Goal: Task Accomplishment & Management: Complete application form

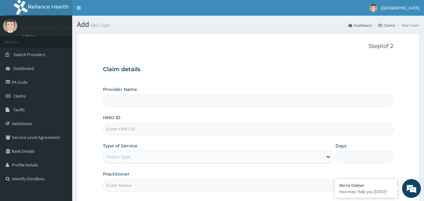
type input "[GEOGRAPHIC_DATA]"
click at [119, 129] on input "HMO ID" at bounding box center [248, 129] width 291 height 12
type input "ERG/10003/A"
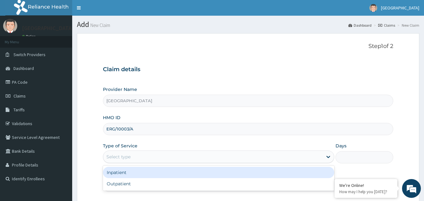
click at [149, 151] on div "Select type" at bounding box center [218, 157] width 231 height 13
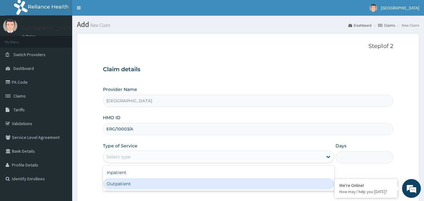
click at [124, 183] on div "Outpatient" at bounding box center [218, 183] width 231 height 11
type input "1"
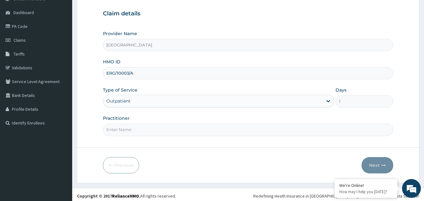
scroll to position [59, 0]
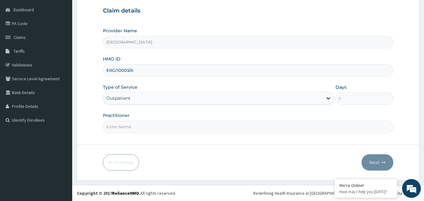
click at [148, 122] on input "Practitioner" at bounding box center [248, 127] width 291 height 12
type input "DR TOMI"
click at [386, 158] on button "Next" at bounding box center [377, 162] width 32 height 16
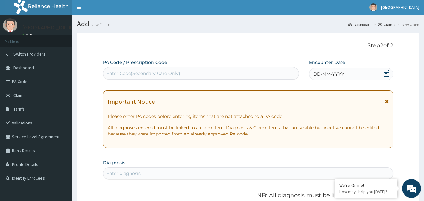
scroll to position [0, 0]
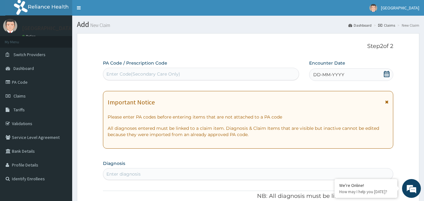
click at [387, 72] on icon at bounding box center [386, 74] width 6 height 6
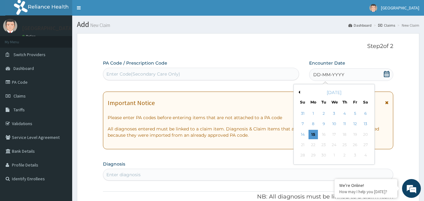
click at [299, 91] on button "Previous Month" at bounding box center [298, 92] width 3 height 3
click at [356, 132] on div "15" at bounding box center [354, 134] width 9 height 9
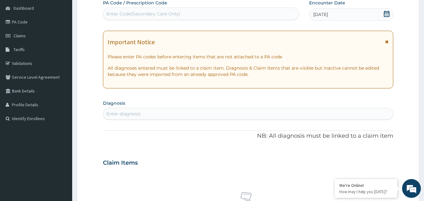
scroll to position [63, 0]
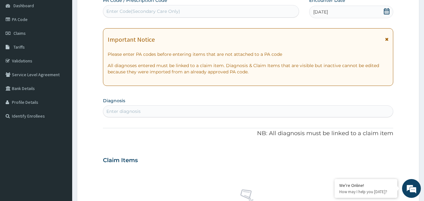
click at [232, 105] on section "Diagnosis Enter diagnosis" at bounding box center [248, 106] width 291 height 21
click at [232, 112] on div "Enter diagnosis" at bounding box center [248, 111] width 290 height 10
type input "MALARIA"
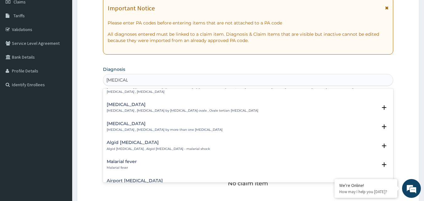
scroll to position [0, 0]
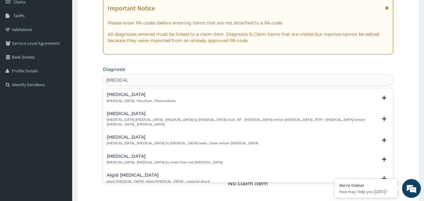
click at [176, 102] on div "Malaria Malaria , Paludism , Plasmodiosis" at bounding box center [248, 97] width 283 height 11
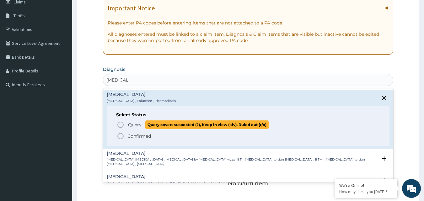
click at [126, 127] on span "Query Query covers suspected (?), Keep in view (kiv), Ruled out (r/o)" at bounding box center [249, 124] width 264 height 8
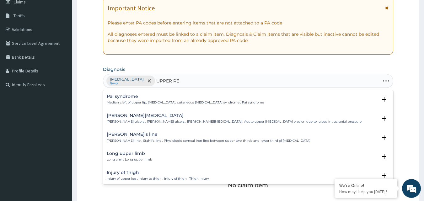
type input "UPPER RES"
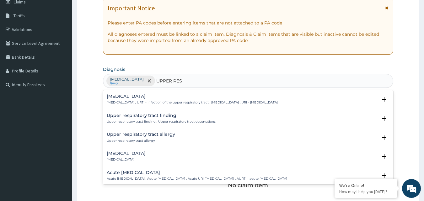
click at [182, 104] on p "Upper respiratory infection , URTI - Infection of the upper respiratory tract ,…" at bounding box center [192, 102] width 171 height 4
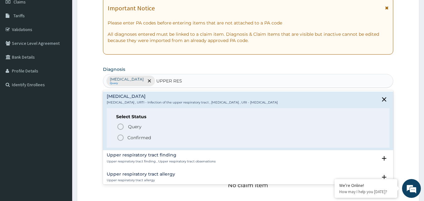
click at [135, 141] on p "Confirmed" at bounding box center [139, 138] width 24 height 6
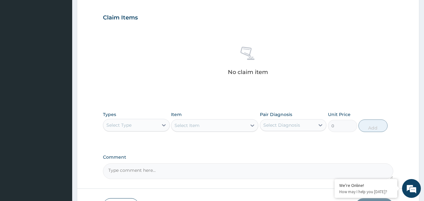
scroll to position [220, 0]
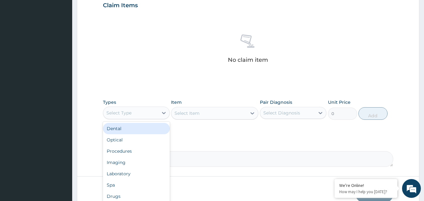
click at [146, 112] on div "Select Type" at bounding box center [130, 113] width 55 height 10
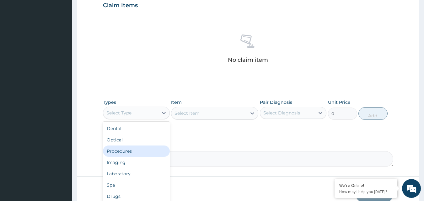
click at [138, 150] on div "Procedures" at bounding box center [136, 151] width 67 height 11
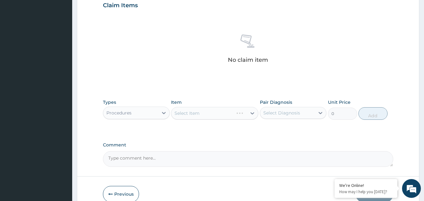
click at [282, 105] on div "Pair Diagnosis Select Diagnosis" at bounding box center [293, 109] width 67 height 21
click at [288, 117] on div "Select Diagnosis" at bounding box center [287, 113] width 55 height 10
click at [285, 129] on label "[MEDICAL_DATA]" at bounding box center [289, 128] width 39 height 6
checkbox input "true"
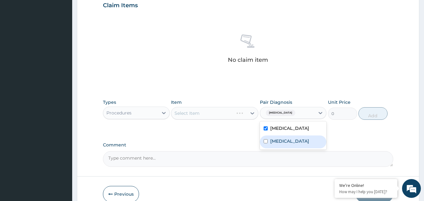
drag, startPoint x: 283, startPoint y: 146, endPoint x: 276, endPoint y: 142, distance: 8.4
click at [281, 144] on label "Upper respiratory infection" at bounding box center [289, 141] width 39 height 6
checkbox input "true"
click at [219, 117] on div "Select Item" at bounding box center [214, 113] width 87 height 13
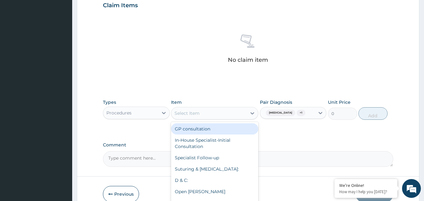
click at [214, 115] on div "Select Item" at bounding box center [208, 113] width 75 height 10
click at [204, 131] on div "GP consultation" at bounding box center [214, 128] width 87 height 11
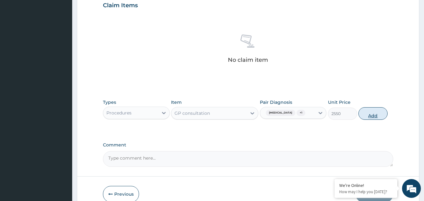
drag, startPoint x: 367, startPoint y: 112, endPoint x: 311, endPoint y: 111, distance: 56.2
click at [365, 112] on button "Add" at bounding box center [372, 113] width 29 height 13
type input "0"
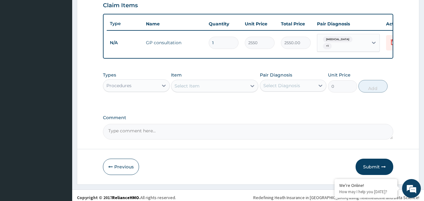
click at [137, 88] on div "Procedures" at bounding box center [130, 86] width 55 height 10
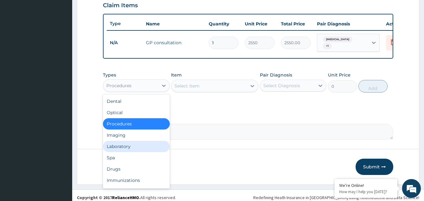
click at [124, 147] on div "Laboratory" at bounding box center [136, 146] width 67 height 11
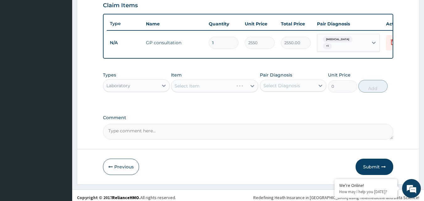
click at [283, 86] on div "Select Diagnosis" at bounding box center [281, 86] width 37 height 6
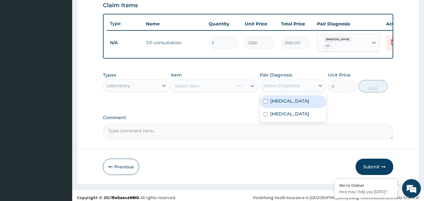
drag, startPoint x: 279, startPoint y: 103, endPoint x: 239, endPoint y: 95, distance: 40.8
click at [276, 101] on label "[MEDICAL_DATA]" at bounding box center [289, 101] width 39 height 6
checkbox input "true"
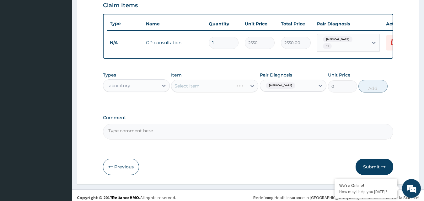
click at [211, 92] on div "Select Item" at bounding box center [214, 86] width 87 height 13
click at [209, 90] on div "Select Item" at bounding box center [208, 86] width 75 height 10
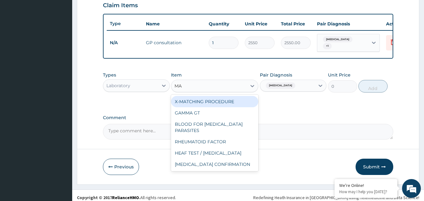
type input "MAL"
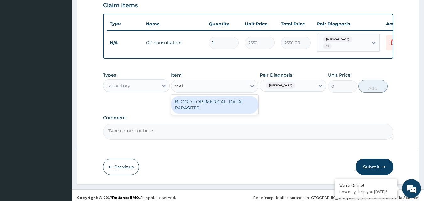
click at [230, 105] on div "BLOOD FOR [MEDICAL_DATA] PARASITES" at bounding box center [214, 105] width 87 height 18
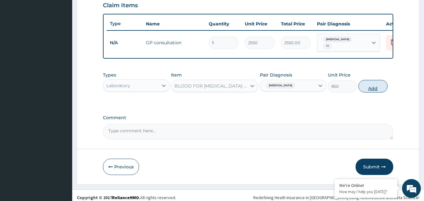
click at [377, 90] on button "Add" at bounding box center [372, 86] width 29 height 13
type input "0"
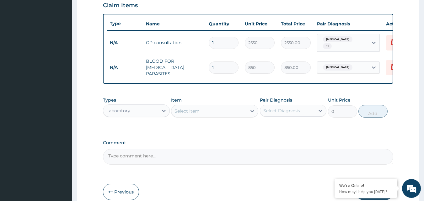
click at [139, 103] on div "Types Laboratory" at bounding box center [136, 107] width 67 height 21
click at [139, 110] on div "Laboratory" at bounding box center [130, 111] width 55 height 10
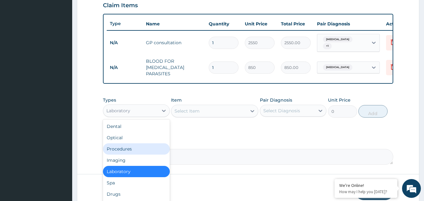
scroll to position [21, 0]
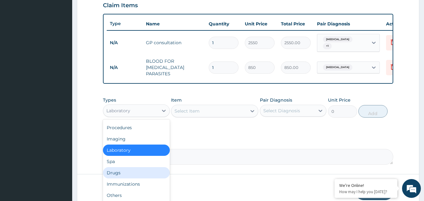
click at [109, 174] on div "Drugs" at bounding box center [136, 172] width 67 height 11
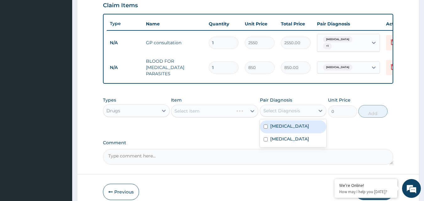
click at [314, 110] on div "Select Diagnosis" at bounding box center [287, 111] width 55 height 10
click at [274, 125] on label "Malaria" at bounding box center [289, 126] width 39 height 6
checkbox input "true"
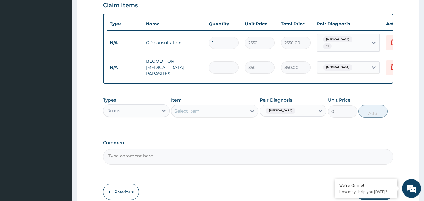
click at [227, 114] on div "Select Item" at bounding box center [208, 111] width 75 height 10
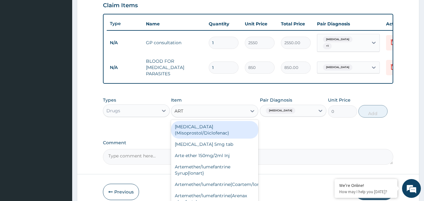
type input "ARTE"
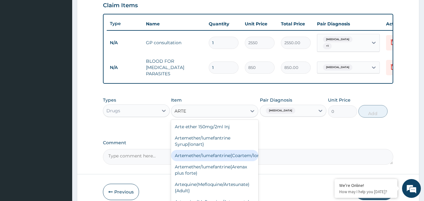
click at [213, 152] on div "Artemether/lumefantrine{Coartem/lonart}" at bounding box center [214, 155] width 87 height 11
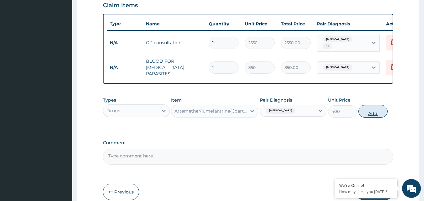
click at [379, 112] on button "Add" at bounding box center [372, 111] width 29 height 13
type input "0"
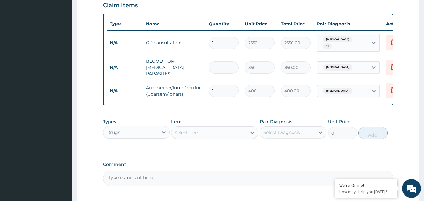
type input "0.00"
type input "6"
type input "2400.00"
type input "6"
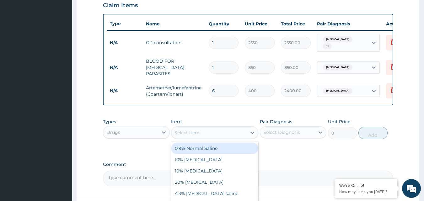
click at [214, 130] on div "Select Item" at bounding box center [208, 133] width 75 height 10
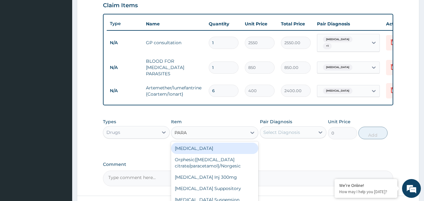
type input "PARAC"
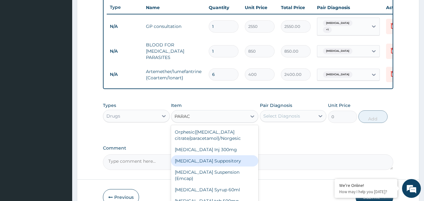
scroll to position [251, 0]
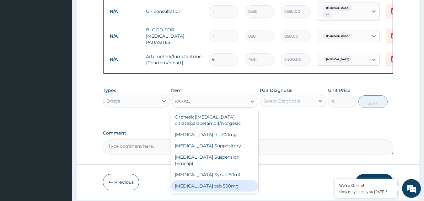
click at [212, 180] on div "[MEDICAL_DATA] tab 500mg" at bounding box center [214, 185] width 87 height 11
type input "18.4"
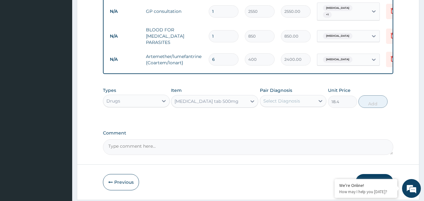
click at [297, 101] on div "Select Diagnosis" at bounding box center [281, 101] width 37 height 6
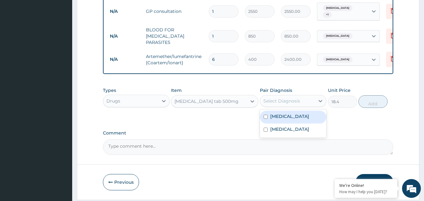
click at [289, 116] on div "[MEDICAL_DATA]" at bounding box center [293, 117] width 67 height 13
click at [270, 116] on div "[MEDICAL_DATA]" at bounding box center [293, 117] width 67 height 13
checkbox input "true"
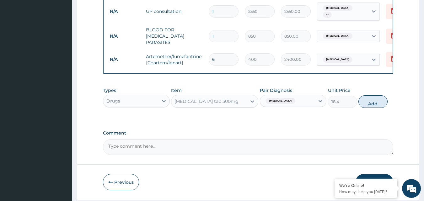
click at [372, 104] on button "Add" at bounding box center [372, 101] width 29 height 13
type input "0"
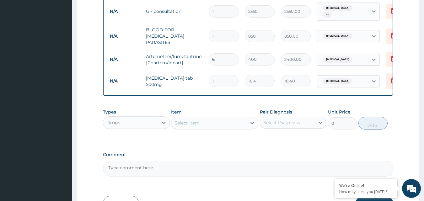
type input "18"
type input "331.20"
type input "18"
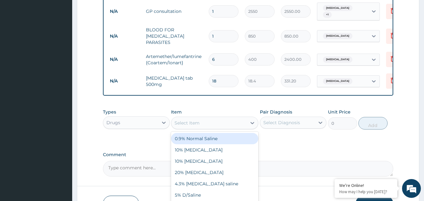
click at [219, 123] on div "Select Item" at bounding box center [208, 123] width 75 height 10
type input "VITAMIN C"
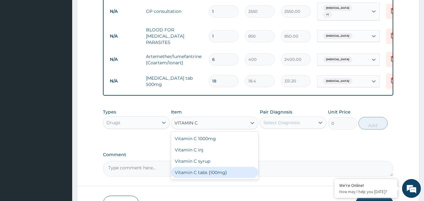
click at [235, 170] on div "Vitamin C tabs {100mg}" at bounding box center [214, 172] width 87 height 11
type input "16"
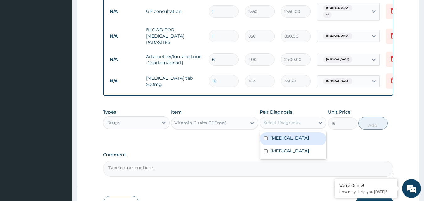
click at [300, 119] on div "Select Diagnosis" at bounding box center [287, 123] width 55 height 10
click at [291, 121] on div "Select Diagnosis" at bounding box center [281, 123] width 37 height 6
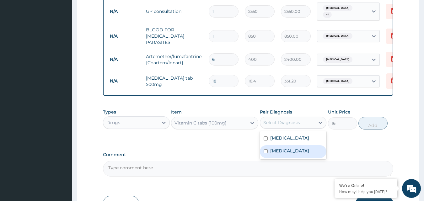
click at [278, 154] on label "Upper respiratory infection" at bounding box center [289, 151] width 39 height 6
checkbox input "true"
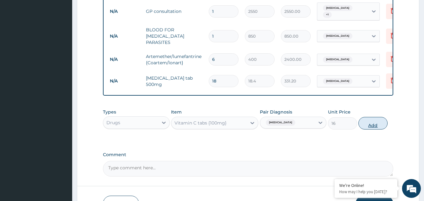
click at [373, 122] on button "Add" at bounding box center [372, 123] width 29 height 13
type input "0"
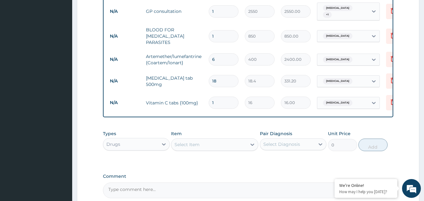
type input "0.00"
type input "3"
type input "48.00"
type input "30"
type input "480.00"
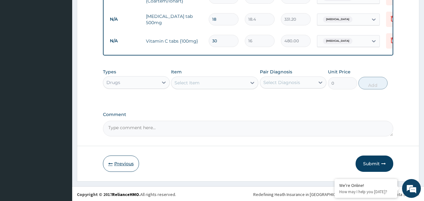
type input "30"
click at [123, 163] on button "Previous" at bounding box center [121, 164] width 36 height 16
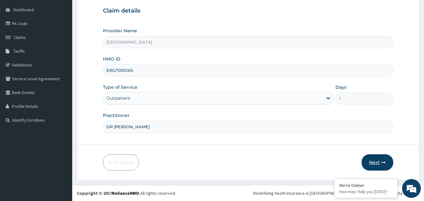
click at [381, 162] on button "Next" at bounding box center [377, 162] width 32 height 16
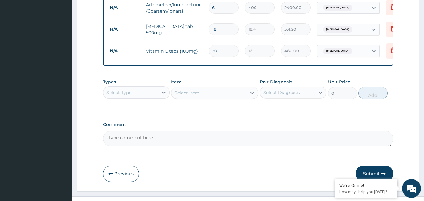
scroll to position [313, 0]
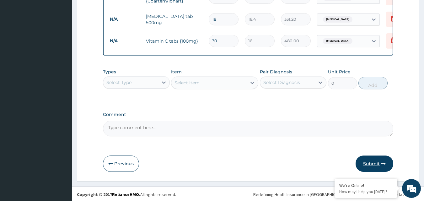
click at [382, 162] on icon "button" at bounding box center [383, 164] width 4 height 4
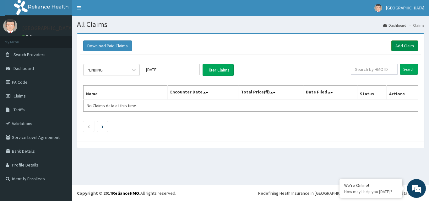
click at [408, 45] on link "Add Claim" at bounding box center [404, 45] width 27 height 11
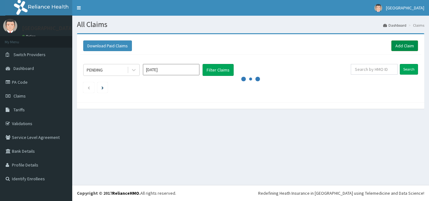
click at [402, 45] on link "Add Claim" at bounding box center [404, 45] width 27 height 11
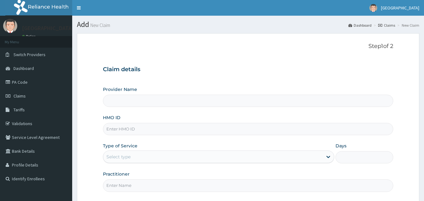
click at [139, 129] on input "HMO ID" at bounding box center [248, 129] width 291 height 12
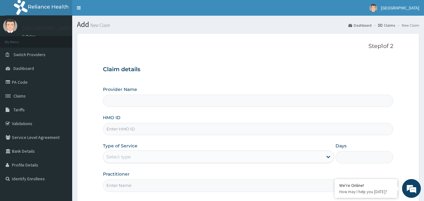
type input "H"
type input "[GEOGRAPHIC_DATA]"
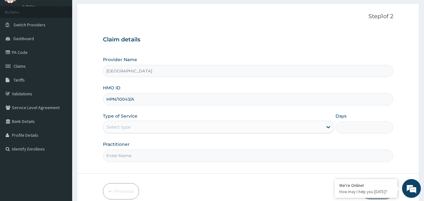
scroll to position [59, 0]
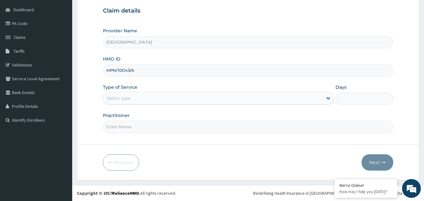
type input "HPN/10043/A"
click at [178, 100] on div "Select type" at bounding box center [212, 98] width 219 height 10
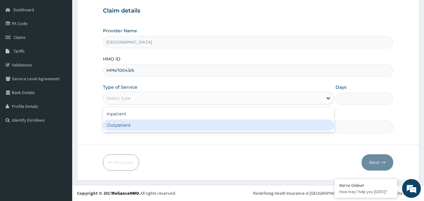
click at [162, 128] on div "Outpatient" at bounding box center [218, 125] width 231 height 11
type input "1"
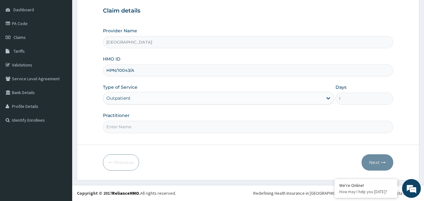
click at [161, 131] on input "Practitioner" at bounding box center [248, 127] width 291 height 12
type input "DR IBUKUN"
click at [387, 158] on button "Next" at bounding box center [377, 162] width 32 height 16
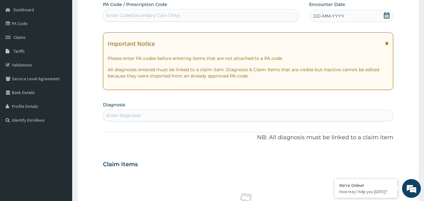
click at [228, 15] on div "Enter Code(Secondary Care Only)" at bounding box center [201, 15] width 196 height 10
type input "PA/7BA832"
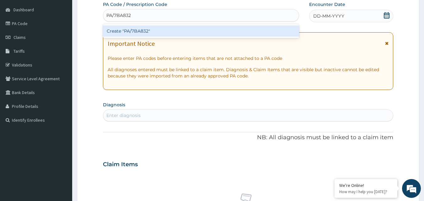
click at [226, 27] on div "Create "PA/7BA832"" at bounding box center [201, 30] width 196 height 11
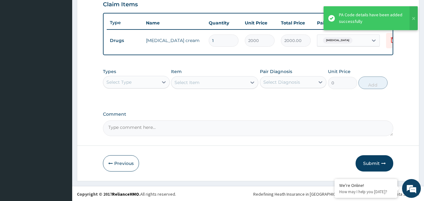
scroll to position [223, 0]
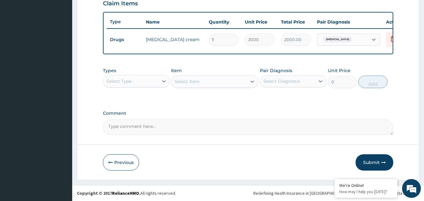
click at [140, 86] on div "Select Type" at bounding box center [130, 81] width 55 height 10
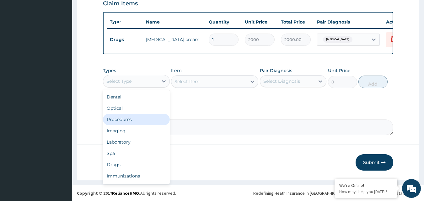
click at [135, 124] on div "Procedures" at bounding box center [136, 119] width 67 height 11
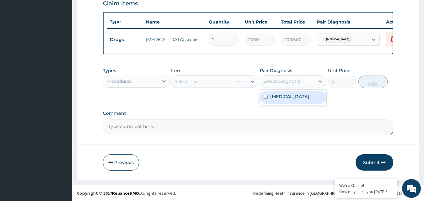
click at [275, 84] on div "Select Diagnosis" at bounding box center [281, 81] width 37 height 6
drag, startPoint x: 273, startPoint y: 96, endPoint x: 241, endPoint y: 96, distance: 32.0
click at [273, 97] on label "Tinea corporis" at bounding box center [289, 97] width 39 height 6
checkbox input "true"
click at [217, 85] on div "Select Item" at bounding box center [214, 81] width 87 height 13
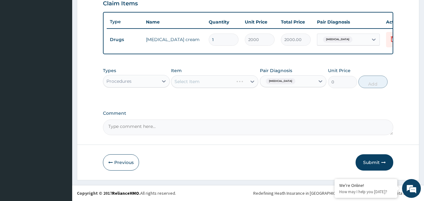
click at [206, 86] on div "Select Item" at bounding box center [214, 81] width 87 height 13
click at [237, 82] on div "Select Item" at bounding box center [208, 82] width 75 height 10
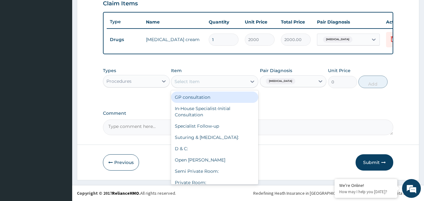
click at [221, 99] on div "GP consultation" at bounding box center [214, 97] width 87 height 11
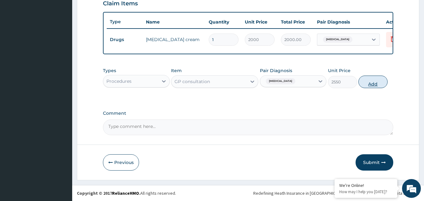
click at [366, 82] on button "Add" at bounding box center [372, 82] width 29 height 13
type input "0"
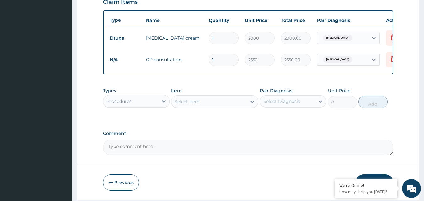
click at [154, 101] on div "Procedures" at bounding box center [130, 101] width 55 height 10
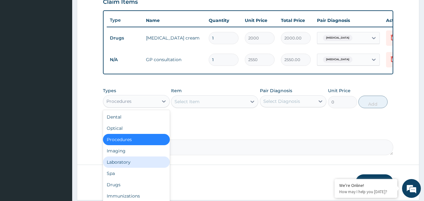
scroll to position [21, 0]
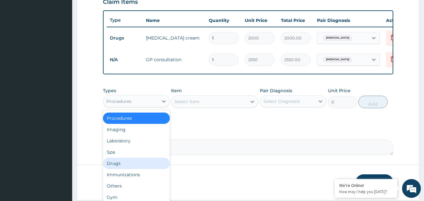
click at [131, 167] on div "Drugs" at bounding box center [136, 163] width 67 height 11
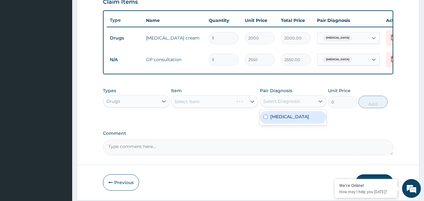
drag, startPoint x: 271, startPoint y: 105, endPoint x: 276, endPoint y: 115, distance: 11.2
click at [272, 104] on div "Select Diagnosis" at bounding box center [281, 101] width 37 height 6
drag, startPoint x: 279, startPoint y: 123, endPoint x: 246, endPoint y: 116, distance: 33.4
click at [275, 120] on label "Tinea corporis" at bounding box center [289, 117] width 39 height 6
checkbox input "true"
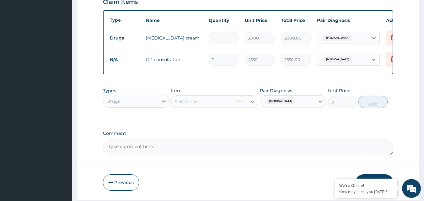
click at [226, 108] on div "Select Item" at bounding box center [214, 101] width 87 height 13
click at [226, 107] on div "Select Item" at bounding box center [208, 102] width 75 height 10
type input "LORAT"
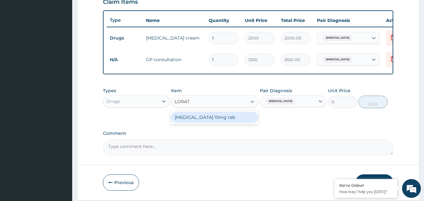
click at [211, 120] on div "Loratadine 10mg tab" at bounding box center [214, 117] width 87 height 11
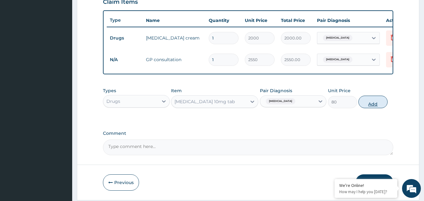
click at [374, 108] on button "Add" at bounding box center [372, 102] width 29 height 13
type input "0"
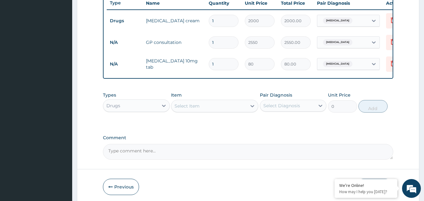
scroll to position [254, 0]
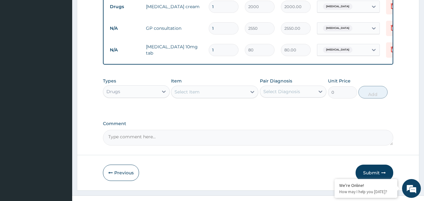
type input "0.00"
type input "7"
type input "560.00"
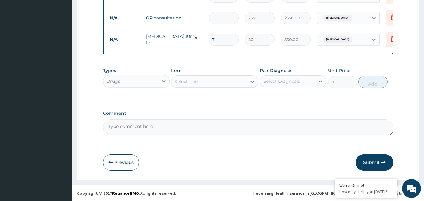
scroll to position [270, 0]
type input "7"
click at [381, 165] on button "Submit" at bounding box center [374, 162] width 38 height 16
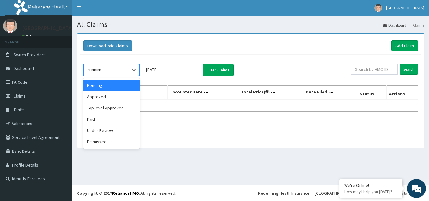
click at [102, 71] on div "PENDING" at bounding box center [95, 70] width 16 height 6
click at [102, 99] on div "Approved" at bounding box center [111, 96] width 56 height 11
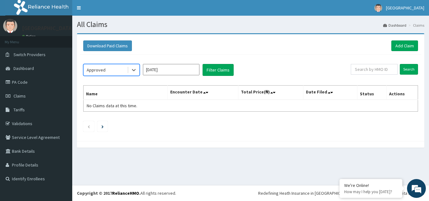
click at [163, 66] on input "[DATE]" at bounding box center [171, 69] width 56 height 11
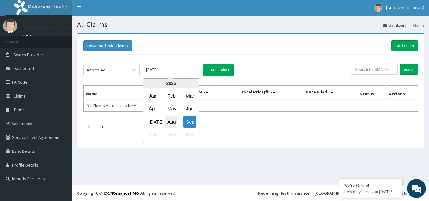
click at [174, 124] on div "Aug" at bounding box center [171, 122] width 13 height 12
type input "Aug 2025"
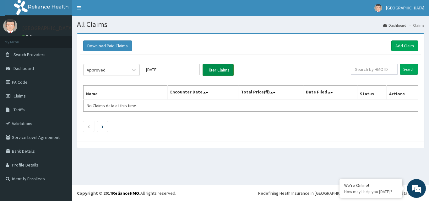
click at [219, 68] on button "Filter Claims" at bounding box center [217, 70] width 31 height 12
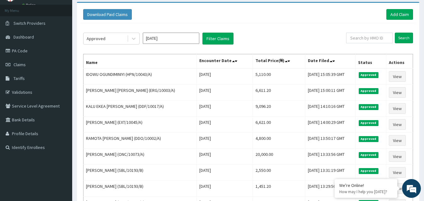
click at [183, 38] on input "Aug 2025" at bounding box center [171, 38] width 56 height 11
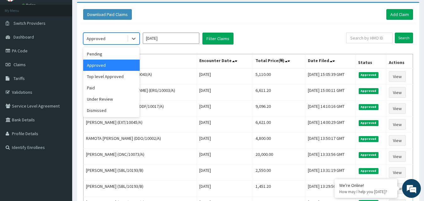
click at [127, 41] on div "Approved" at bounding box center [105, 39] width 44 height 10
click at [123, 54] on div "Pending" at bounding box center [111, 53] width 56 height 11
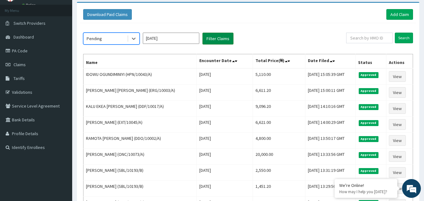
click at [228, 41] on button "Filter Claims" at bounding box center [217, 39] width 31 height 12
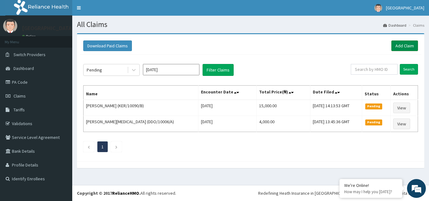
click at [405, 44] on link "Add Claim" at bounding box center [404, 45] width 27 height 11
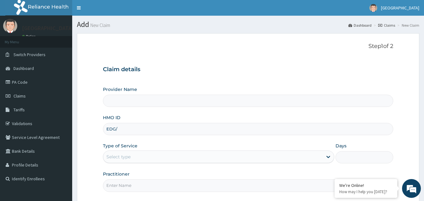
type input "[GEOGRAPHIC_DATA]"
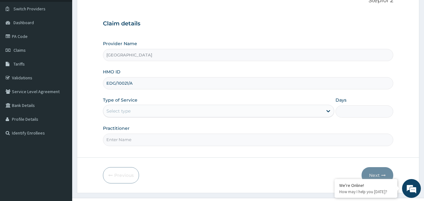
scroll to position [59, 0]
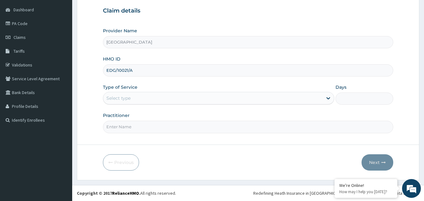
type input "EDG/10021/A"
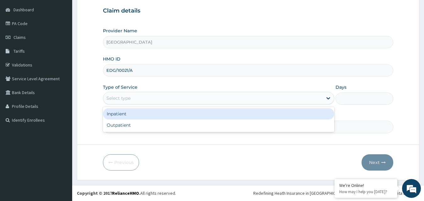
click at [209, 92] on div "Select type" at bounding box center [218, 98] width 231 height 13
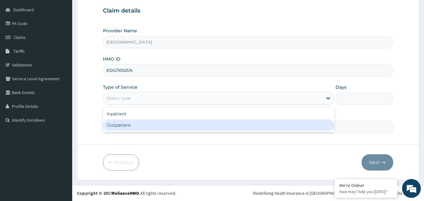
click at [176, 123] on div "Outpatient" at bounding box center [218, 125] width 231 height 11
type input "1"
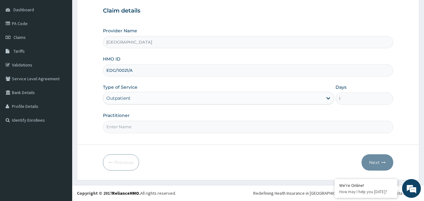
click at [178, 123] on input "Practitioner" at bounding box center [248, 127] width 291 height 12
type input "DR [PERSON_NAME]"
click at [380, 159] on button "Next" at bounding box center [377, 162] width 32 height 16
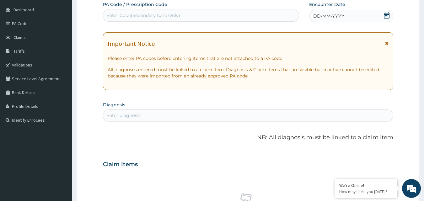
click at [384, 18] on icon at bounding box center [387, 15] width 6 height 6
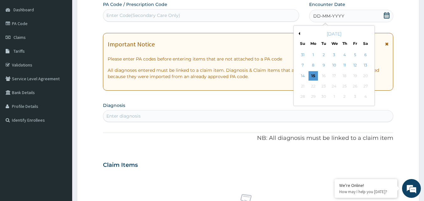
click at [298, 34] on button "Previous Month" at bounding box center [298, 33] width 3 height 3
click at [363, 75] on div "16" at bounding box center [365, 75] width 9 height 9
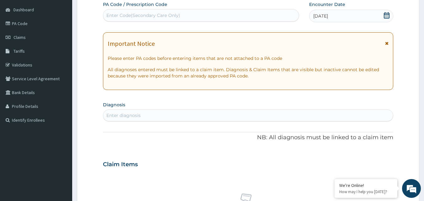
click at [177, 111] on div "Enter diagnosis" at bounding box center [248, 115] width 290 height 10
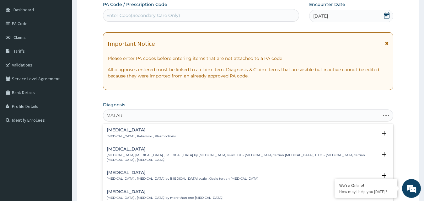
type input "MALARIA"
click at [139, 141] on div "Malaria Malaria , Paludism , Plasmodiosis Select Status Query Query covers susp…" at bounding box center [248, 135] width 283 height 14
click at [138, 136] on p "Malaria , Paludism , Plasmodiosis" at bounding box center [141, 136] width 69 height 4
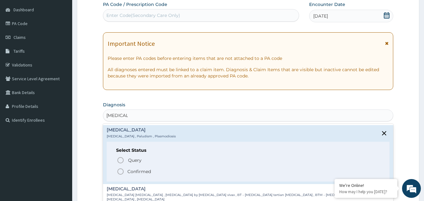
click at [124, 170] on icon "status option filled" at bounding box center [121, 172] width 8 height 8
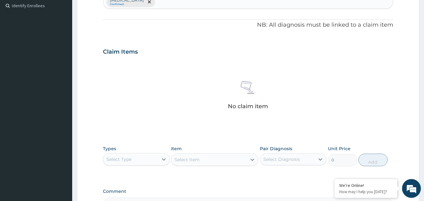
scroll to position [184, 0]
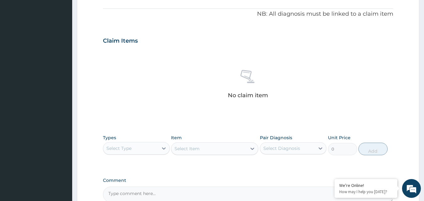
click at [126, 152] on div "Select Type" at bounding box center [130, 148] width 55 height 10
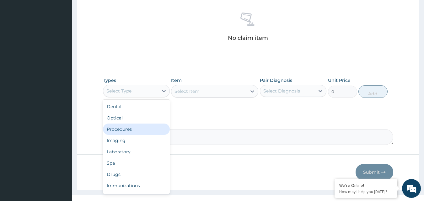
scroll to position [247, 0]
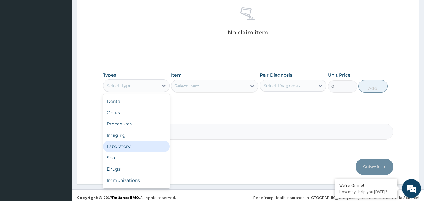
click at [132, 148] on div "Laboratory" at bounding box center [136, 146] width 67 height 11
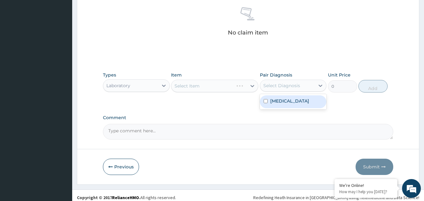
click at [293, 84] on div "Select Diagnosis" at bounding box center [281, 86] width 37 height 6
click at [276, 104] on div "[MEDICAL_DATA]" at bounding box center [293, 101] width 67 height 13
checkbox input "true"
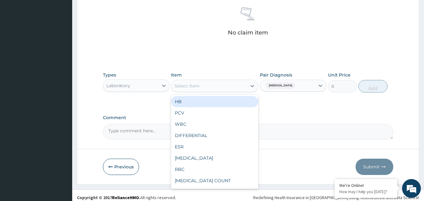
click at [233, 87] on div "Select Item" at bounding box center [208, 86] width 75 height 10
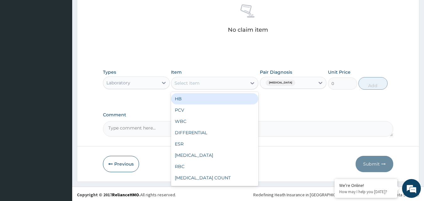
scroll to position [251, 0]
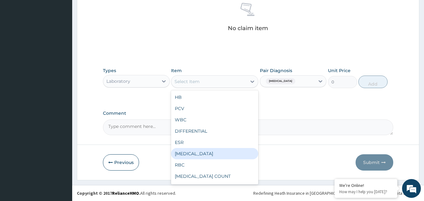
click at [208, 152] on div "[MEDICAL_DATA]" at bounding box center [214, 153] width 87 height 11
type input "2125"
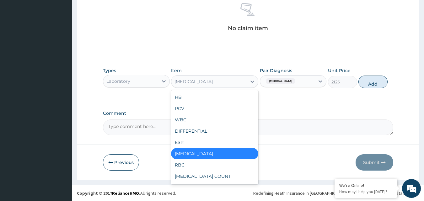
click at [223, 79] on div "[MEDICAL_DATA]" at bounding box center [208, 82] width 75 height 10
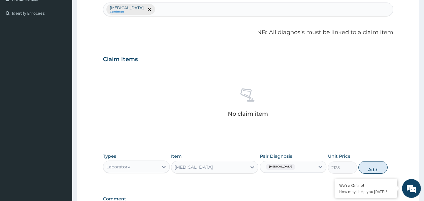
scroll to position [157, 0]
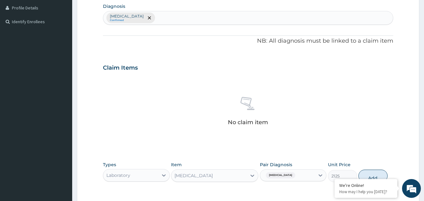
click at [222, 17] on div "Malaria Confirmed" at bounding box center [248, 17] width 290 height 13
type input "SEPSIS"
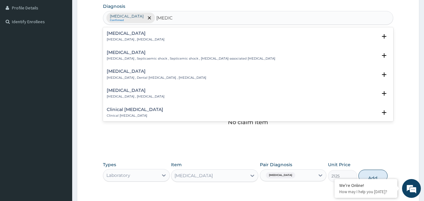
scroll to position [31, 0]
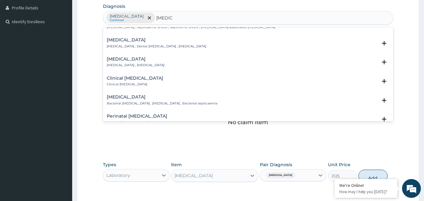
click at [137, 97] on h4 "Bacterial sepsis" at bounding box center [162, 97] width 111 height 5
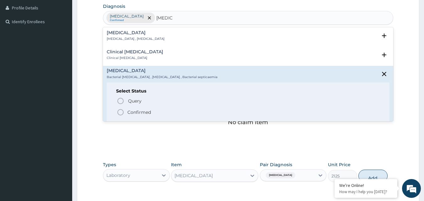
scroll to position [126, 0]
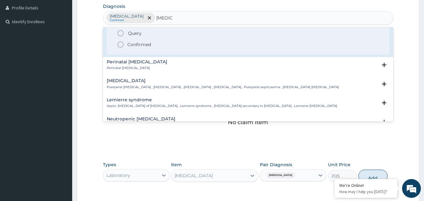
click at [135, 43] on p "Confirmed" at bounding box center [139, 44] width 24 height 6
click at [135, 43] on p "NB: All diagnosis must be linked to a claim item" at bounding box center [248, 41] width 291 height 8
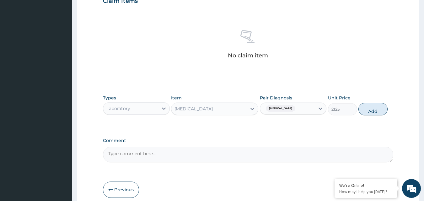
scroll to position [251, 0]
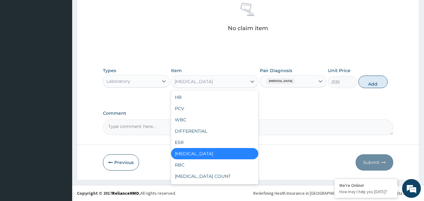
click at [246, 82] on div "FULL BLOOD COUNT" at bounding box center [208, 82] width 75 height 10
click at [209, 152] on div "FULL BLOOD COUNT" at bounding box center [214, 153] width 87 height 11
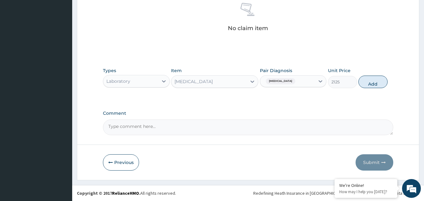
click at [307, 80] on div "Malaria" at bounding box center [287, 81] width 55 height 11
click at [272, 94] on label "Malaria" at bounding box center [289, 97] width 39 height 6
checkbox input "false"
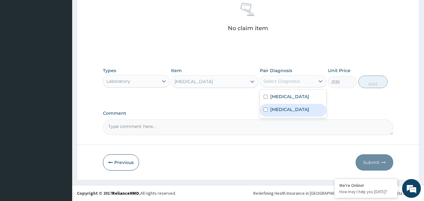
click at [274, 107] on label "Bacterial sepsis" at bounding box center [289, 109] width 39 height 6
checkbox input "true"
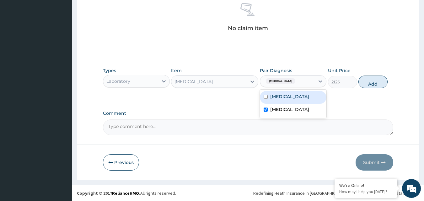
click at [378, 82] on button "Add" at bounding box center [372, 82] width 29 height 13
type input "0"
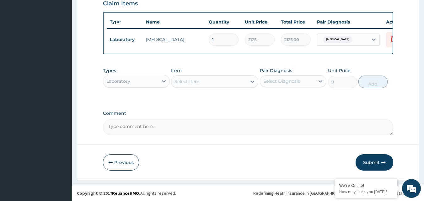
scroll to position [226, 0]
click at [200, 78] on div "Select Item" at bounding box center [208, 82] width 75 height 10
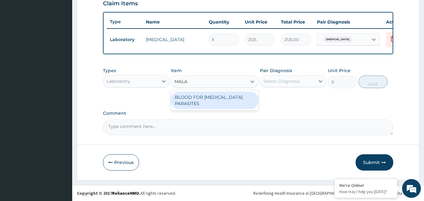
type input "MALAR"
click at [251, 94] on div "BLOOD FOR MALARIA PARASITES" at bounding box center [214, 101] width 87 height 18
type input "850"
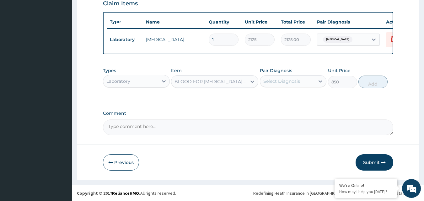
click at [282, 81] on div "Select Diagnosis" at bounding box center [281, 81] width 37 height 6
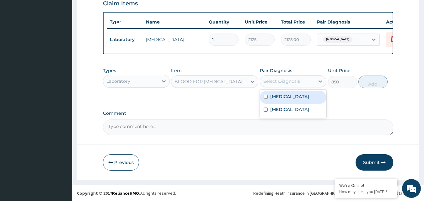
click at [280, 96] on label "Malaria" at bounding box center [289, 97] width 39 height 6
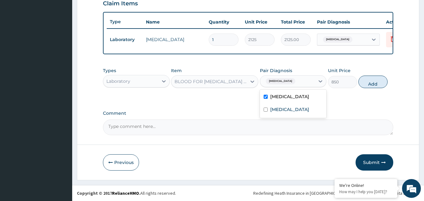
checkbox input "true"
click at [372, 82] on button "Add" at bounding box center [372, 82] width 29 height 13
type input "0"
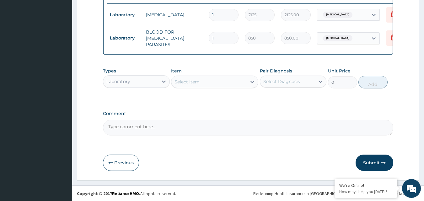
scroll to position [248, 0]
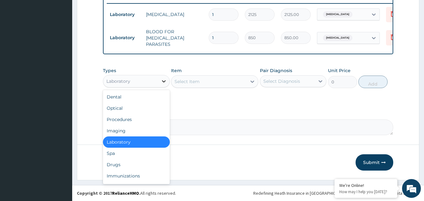
click at [162, 81] on icon at bounding box center [164, 81] width 6 height 6
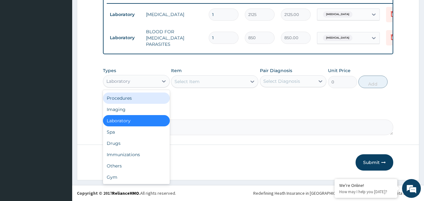
scroll to position [0, 0]
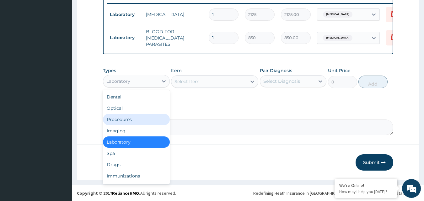
click at [143, 121] on div "Procedures" at bounding box center [136, 119] width 67 height 11
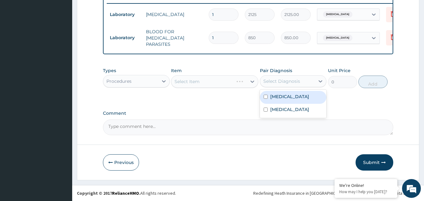
click at [283, 79] on div "Select Diagnosis" at bounding box center [281, 81] width 37 height 6
click at [275, 97] on label "Malaria" at bounding box center [289, 97] width 39 height 6
checkbox input "true"
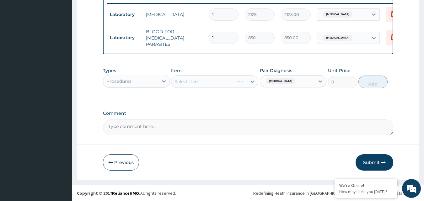
click at [207, 78] on div "Select Item" at bounding box center [214, 81] width 87 height 13
click at [218, 82] on div "Select Item" at bounding box center [208, 82] width 75 height 10
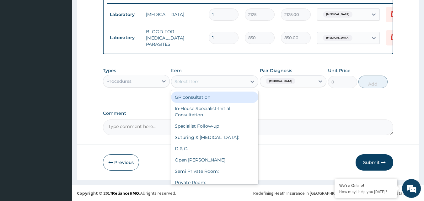
click at [221, 95] on div "GP consultation" at bounding box center [214, 97] width 87 height 11
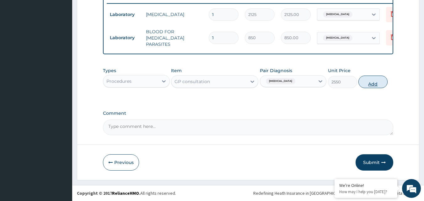
click at [379, 84] on button "Add" at bounding box center [372, 82] width 29 height 13
type input "0"
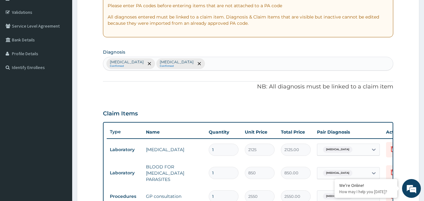
scroll to position [122, 0]
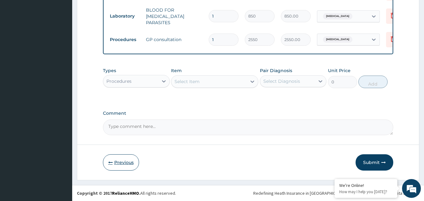
click at [130, 163] on button "Previous" at bounding box center [121, 162] width 36 height 16
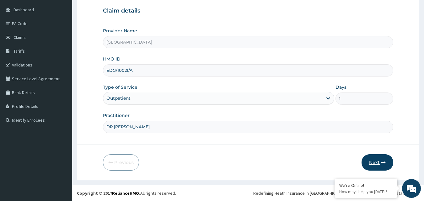
click at [387, 161] on button "Next" at bounding box center [377, 162] width 32 height 16
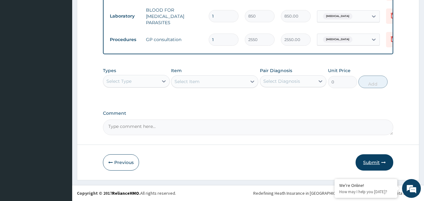
click at [368, 159] on button "Submit" at bounding box center [374, 162] width 38 height 16
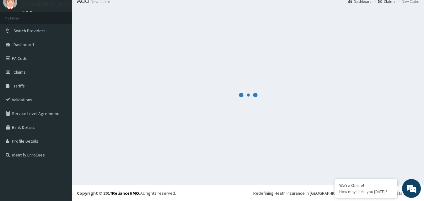
scroll to position [270, 0]
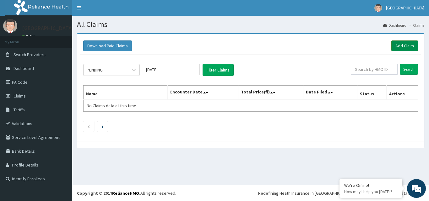
click at [404, 41] on link "Add Claim" at bounding box center [404, 45] width 27 height 11
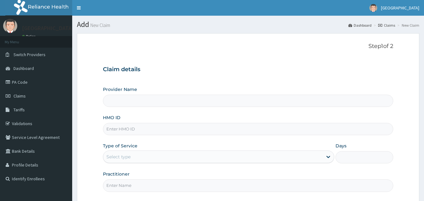
click at [140, 133] on input "HMO ID" at bounding box center [248, 129] width 291 height 12
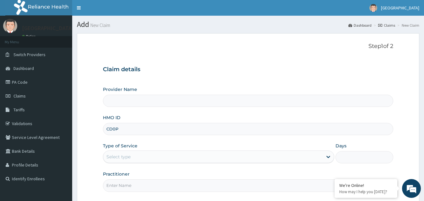
type input "CD0P/"
type input "[GEOGRAPHIC_DATA]"
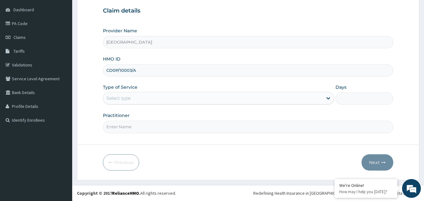
click at [120, 67] on input "CD0P/10003/A" at bounding box center [248, 70] width 291 height 12
click at [115, 68] on input "CD0P/10003/A" at bounding box center [248, 70] width 291 height 12
click at [165, 67] on input "CDP/10003/A" at bounding box center [248, 70] width 291 height 12
type input "CDP/10003/A"
click at [120, 98] on div "Select type" at bounding box center [118, 98] width 24 height 6
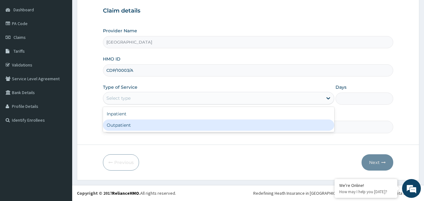
click at [118, 124] on div "Outpatient" at bounding box center [218, 125] width 231 height 11
type input "1"
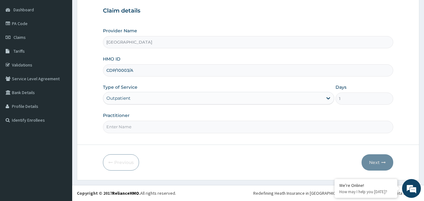
click at [161, 119] on div "Practitioner" at bounding box center [248, 122] width 291 height 21
click at [161, 125] on input "Practitioner" at bounding box center [248, 127] width 291 height 12
type input "[PERSON_NAME]"
click at [385, 162] on icon "button" at bounding box center [383, 162] width 4 height 4
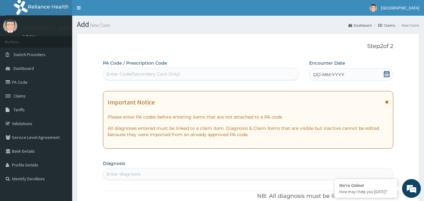
click at [383, 76] on div "DD-MM-YYYY" at bounding box center [351, 74] width 84 height 13
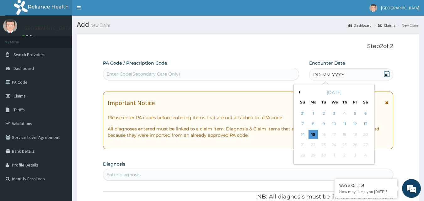
click at [298, 92] on button "Previous Month" at bounding box center [298, 92] width 3 height 3
click at [314, 146] on div "18" at bounding box center [312, 144] width 9 height 9
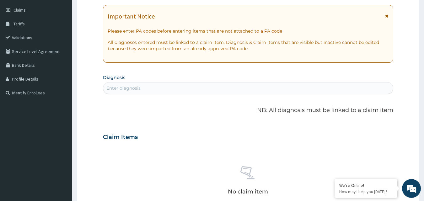
scroll to position [94, 0]
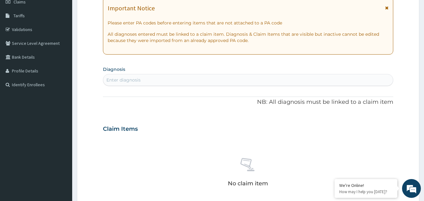
click at [193, 83] on div "Enter diagnosis" at bounding box center [248, 80] width 290 height 10
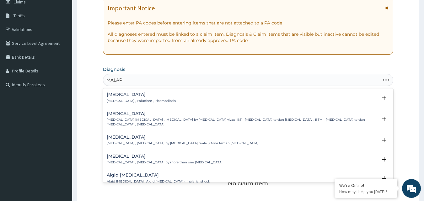
type input "MALARIA"
click at [145, 97] on h4 "Malaria" at bounding box center [141, 94] width 69 height 5
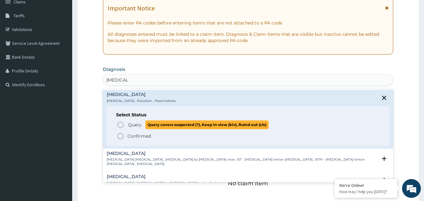
click at [126, 123] on span "Query Query covers suspected (?), Keep in view (kiv), Ruled out (r/o)" at bounding box center [249, 124] width 264 height 8
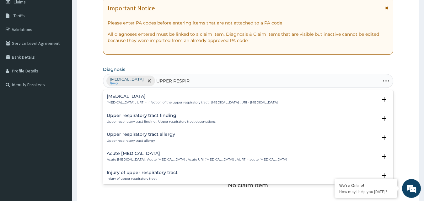
type input "UPPER RESPIRA"
click at [162, 102] on p "Upper respiratory infection , URTI - Infection of the upper respiratory tract ,…" at bounding box center [192, 102] width 171 height 4
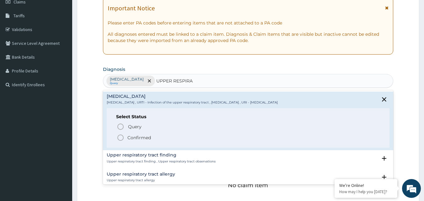
click at [149, 136] on p "Confirmed" at bounding box center [139, 138] width 24 height 6
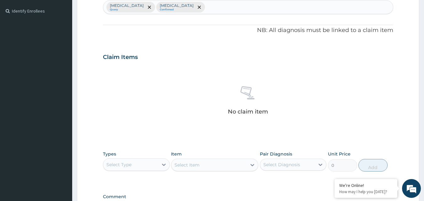
scroll to position [188, 0]
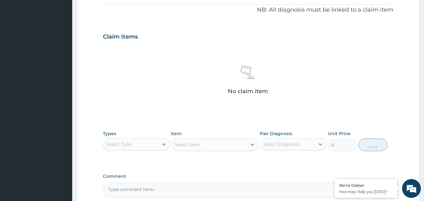
click at [144, 138] on div "Select Type" at bounding box center [136, 144] width 67 height 13
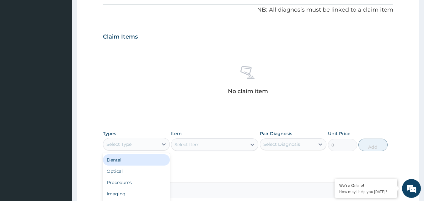
scroll to position [220, 0]
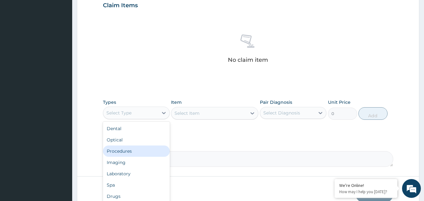
click at [128, 148] on div "Procedures" at bounding box center [136, 151] width 67 height 11
click at [128, 148] on div "Comment" at bounding box center [248, 154] width 291 height 24
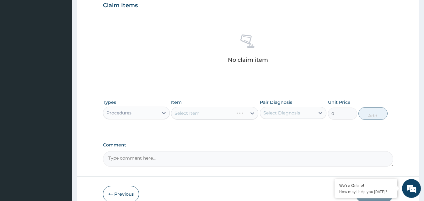
click at [282, 111] on div "Select Diagnosis" at bounding box center [281, 113] width 37 height 6
click at [296, 127] on div "Malaria" at bounding box center [293, 129] width 67 height 13
checkbox input "true"
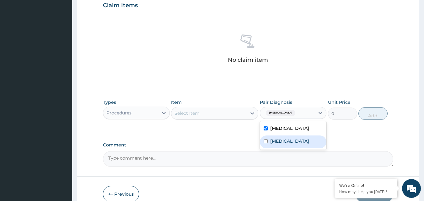
click at [284, 144] on label "Upper respiratory infection" at bounding box center [289, 141] width 39 height 6
checkbox input "true"
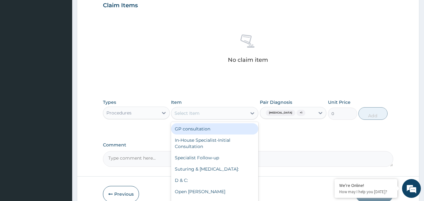
click at [229, 110] on div "Select Item" at bounding box center [208, 113] width 75 height 10
click at [223, 124] on div "GP consultation" at bounding box center [214, 128] width 87 height 11
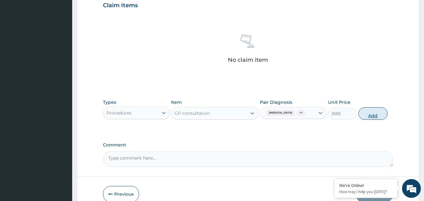
click at [373, 110] on button "Add" at bounding box center [372, 113] width 29 height 13
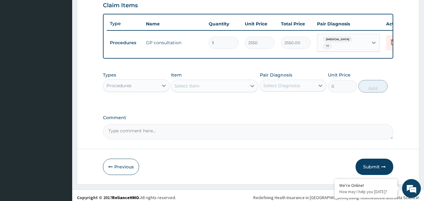
click at [143, 88] on div "Procedures" at bounding box center [130, 86] width 55 height 10
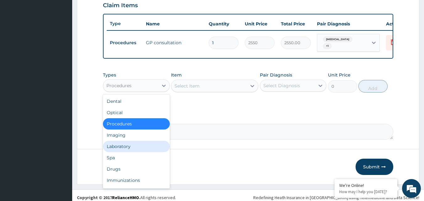
click at [134, 150] on div "Laboratory" at bounding box center [136, 146] width 67 height 11
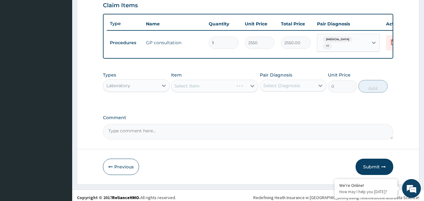
click at [241, 91] on div "Select Item" at bounding box center [214, 86] width 87 height 13
click at [220, 82] on div "Select Item" at bounding box center [214, 86] width 87 height 13
click at [238, 88] on div "Select Item" at bounding box center [208, 86] width 75 height 10
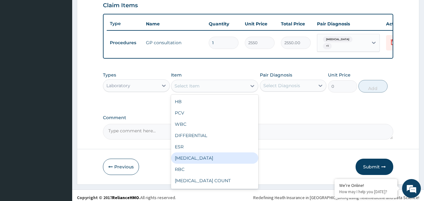
click at [207, 157] on div "FULL BLOOD COUNT" at bounding box center [214, 157] width 87 height 11
type input "2125"
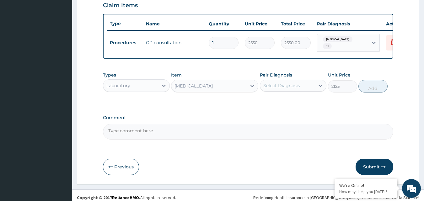
click at [306, 87] on div "Select Diagnosis" at bounding box center [287, 86] width 55 height 10
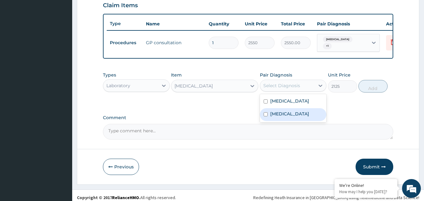
click at [289, 117] on label "Upper respiratory infection" at bounding box center [289, 114] width 39 height 6
checkbox input "true"
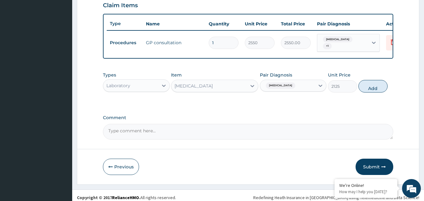
drag, startPoint x: 370, startPoint y: 87, endPoint x: 329, endPoint y: 90, distance: 40.9
click at [369, 88] on button "Add" at bounding box center [372, 86] width 29 height 13
type input "0"
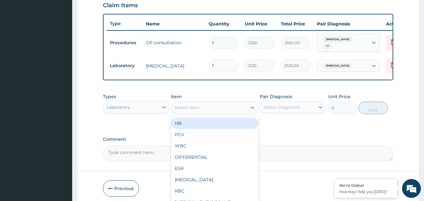
click at [215, 105] on div "Select Item" at bounding box center [208, 108] width 75 height 10
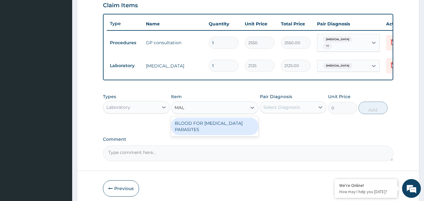
type input "MALA"
click at [238, 125] on div "BLOOD FOR MALARIA PARASITES" at bounding box center [214, 127] width 87 height 18
type input "850"
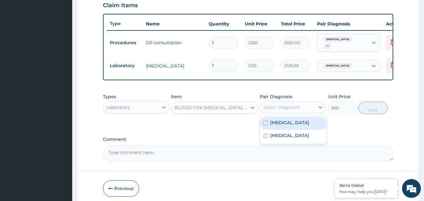
click at [287, 109] on div "Select Diagnosis" at bounding box center [281, 107] width 37 height 6
click at [283, 121] on div "Malaria" at bounding box center [293, 123] width 67 height 13
checkbox input "true"
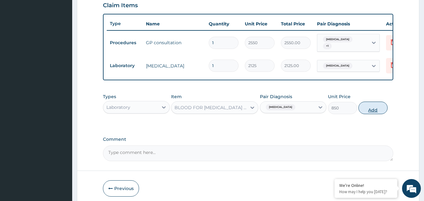
drag, startPoint x: 373, startPoint y: 109, endPoint x: 327, endPoint y: 106, distance: 46.5
click at [373, 109] on button "Add" at bounding box center [372, 108] width 29 height 13
type input "0"
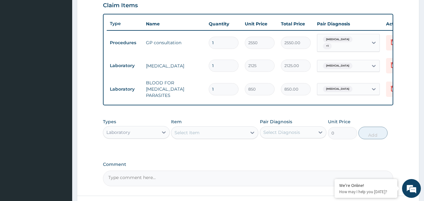
click at [154, 126] on div "Laboratory" at bounding box center [136, 132] width 67 height 13
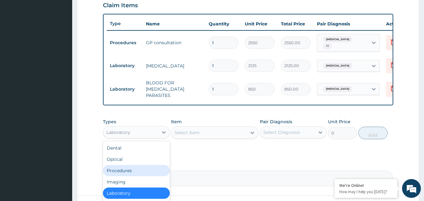
scroll to position [21, 0]
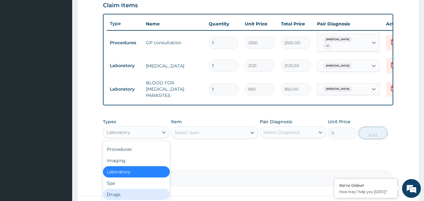
click at [123, 194] on div "Drugs" at bounding box center [136, 194] width 67 height 11
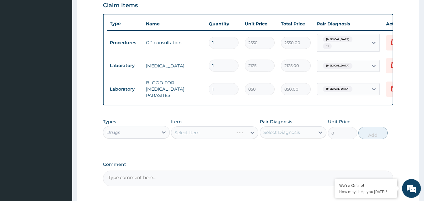
click at [230, 135] on div "Select Item" at bounding box center [214, 132] width 87 height 13
drag, startPoint x: 241, startPoint y: 132, endPoint x: 275, endPoint y: 130, distance: 34.0
click at [241, 132] on div "Select Item" at bounding box center [214, 132] width 87 height 13
click at [294, 129] on div "Select Diagnosis" at bounding box center [281, 132] width 37 height 6
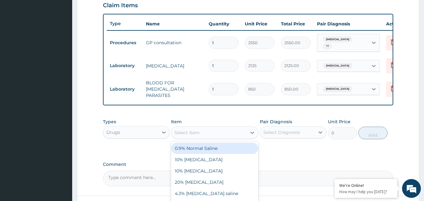
click at [236, 134] on div "Select Item" at bounding box center [208, 133] width 75 height 10
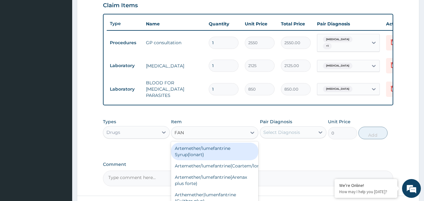
type input "FANS"
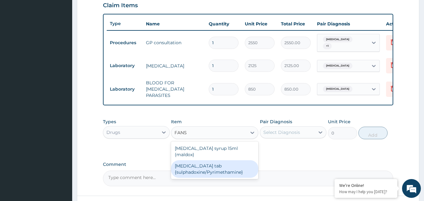
click at [229, 160] on div "Fansidar tab {sulphadoxine/Pyrimethamine}" at bounding box center [214, 169] width 87 height 18
type input "133.6"
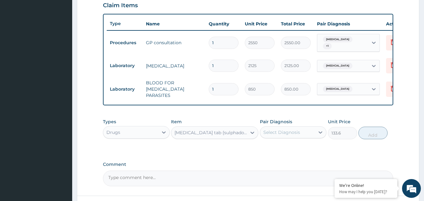
click at [296, 130] on div "Select Diagnosis" at bounding box center [281, 132] width 37 height 6
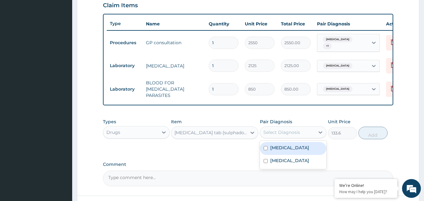
click at [284, 146] on label "Malaria" at bounding box center [289, 148] width 39 height 6
checkbox input "true"
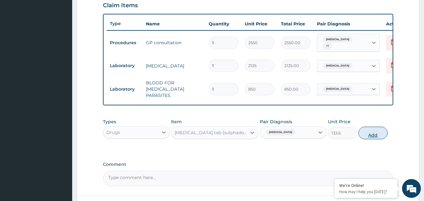
click at [376, 135] on button "Add" at bounding box center [372, 133] width 29 height 13
type input "0"
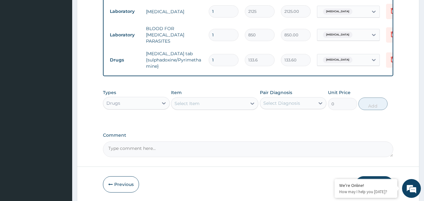
scroll to position [282, 0]
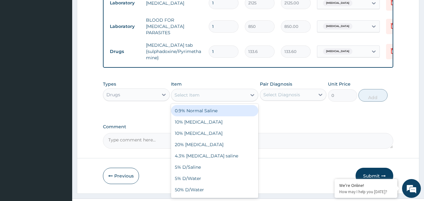
click at [202, 94] on div "Select Item" at bounding box center [208, 95] width 75 height 10
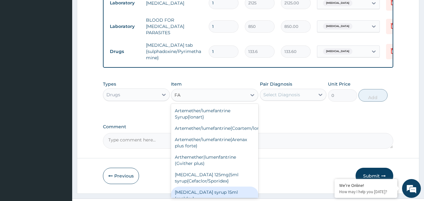
type input "F"
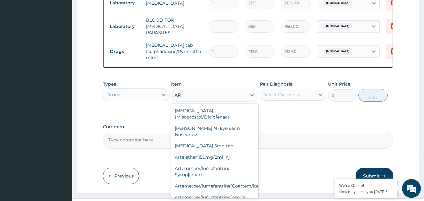
type input "ART"
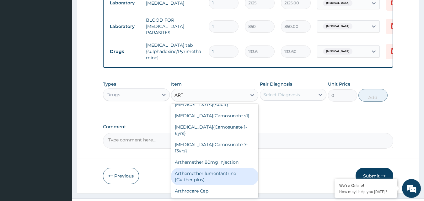
scroll to position [157, 0]
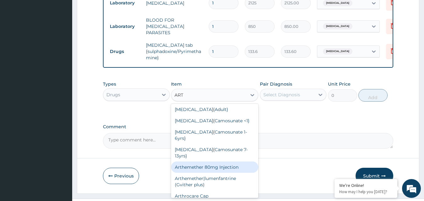
click at [221, 170] on div "Arthemether 80mg Injection" at bounding box center [214, 167] width 87 height 11
type input "800"
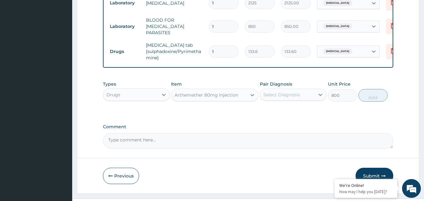
click at [309, 93] on div "Select Diagnosis" at bounding box center [287, 95] width 55 height 10
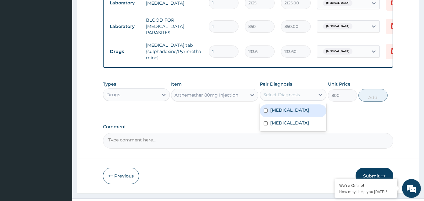
click at [281, 110] on label "Malaria" at bounding box center [289, 110] width 39 height 6
checkbox input "true"
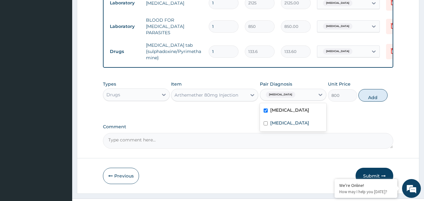
drag, startPoint x: 368, startPoint y: 95, endPoint x: 364, endPoint y: 95, distance: 4.4
click at [368, 95] on button "Add" at bounding box center [372, 95] width 29 height 13
type input "0"
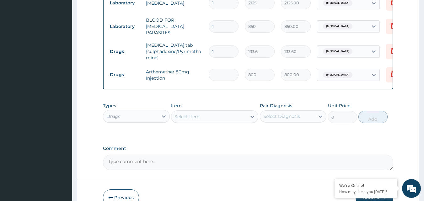
type input "0.00"
type input "6"
type input "4800.00"
type input "6"
click at [215, 119] on div "Select Item" at bounding box center [208, 117] width 75 height 10
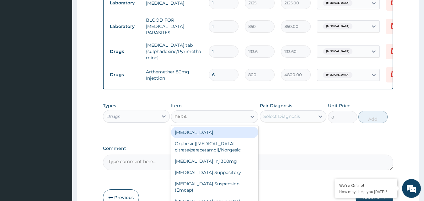
type input "PARAC"
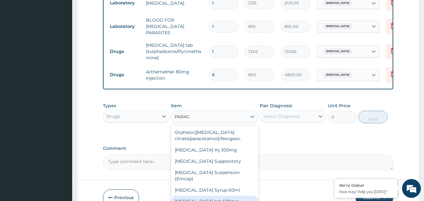
click at [223, 196] on div "[MEDICAL_DATA] tab 500mg" at bounding box center [214, 201] width 87 height 11
type input "18.4"
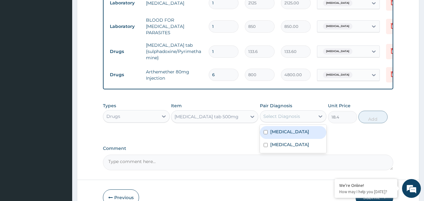
click at [295, 115] on div "Select Diagnosis" at bounding box center [281, 116] width 37 height 6
click at [281, 132] on label "Malaria" at bounding box center [289, 132] width 39 height 6
checkbox input "true"
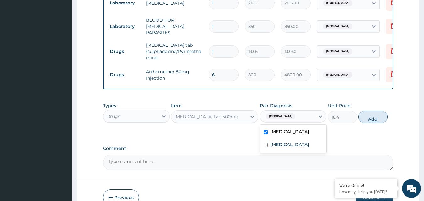
click at [366, 117] on button "Add" at bounding box center [372, 117] width 29 height 13
type input "0"
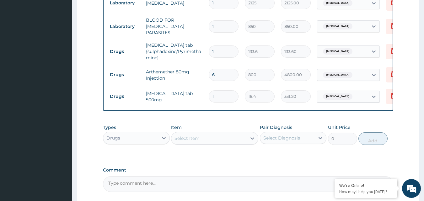
type input "18"
type input "331.20"
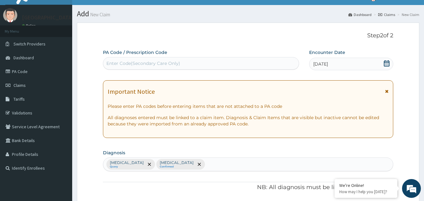
scroll to position [0, 0]
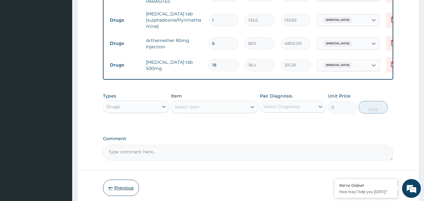
type input "18"
click at [130, 183] on button "Previous" at bounding box center [121, 188] width 36 height 16
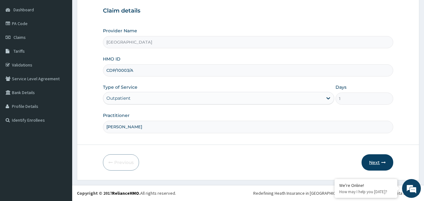
click at [379, 160] on button "Next" at bounding box center [377, 162] width 32 height 16
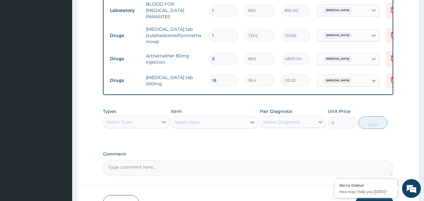
scroll to position [338, 0]
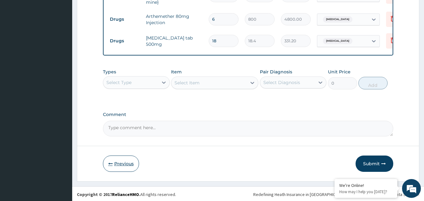
click at [119, 158] on button "Previous" at bounding box center [121, 164] width 36 height 16
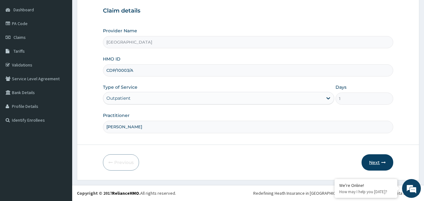
click at [379, 159] on button "Next" at bounding box center [377, 162] width 32 height 16
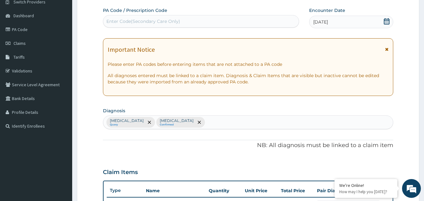
scroll to position [0, 0]
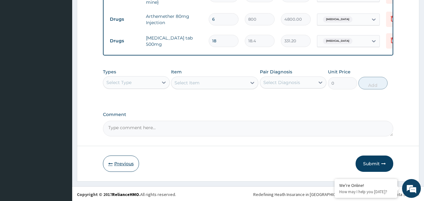
click at [132, 167] on button "Previous" at bounding box center [121, 164] width 36 height 16
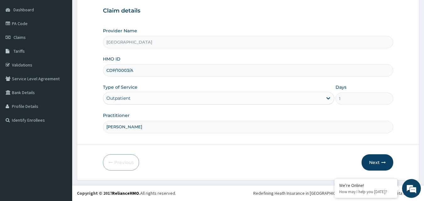
scroll to position [59, 0]
click at [377, 157] on button "Next" at bounding box center [377, 162] width 32 height 16
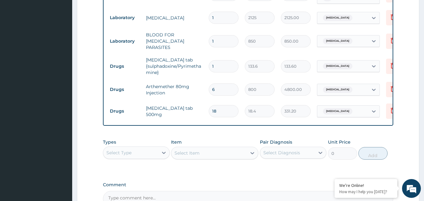
scroll to position [338, 0]
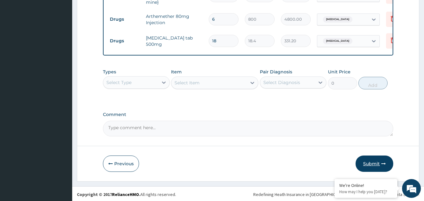
click at [370, 158] on button "Submit" at bounding box center [374, 164] width 38 height 16
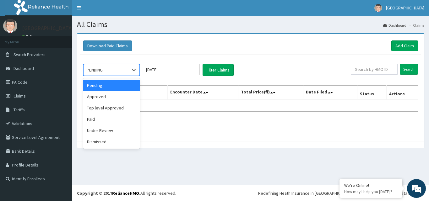
click at [124, 72] on div "PENDING" at bounding box center [105, 70] width 44 height 10
click at [110, 95] on div "Approved" at bounding box center [111, 96] width 56 height 11
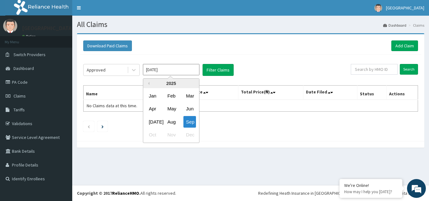
click at [172, 69] on input "[DATE]" at bounding box center [171, 69] width 56 height 11
click at [174, 121] on div "Aug" at bounding box center [171, 122] width 13 height 12
type input "[DATE]"
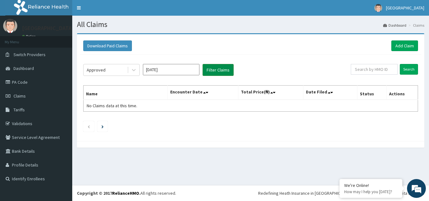
click at [212, 71] on button "Filter Claims" at bounding box center [217, 70] width 31 height 12
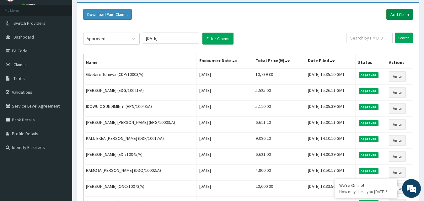
click at [395, 13] on link "Add Claim" at bounding box center [399, 14] width 27 height 11
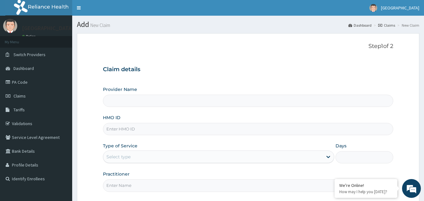
type input "[GEOGRAPHIC_DATA]"
click at [39, 81] on link "PA Code" at bounding box center [36, 82] width 72 height 14
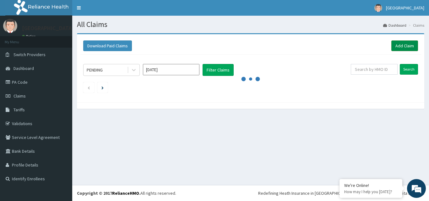
click at [399, 46] on link "Add Claim" at bounding box center [404, 45] width 27 height 11
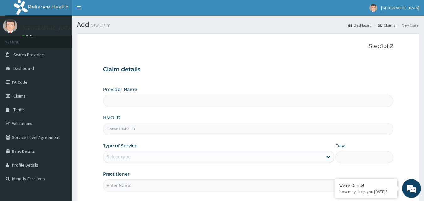
click at [127, 132] on input "HMO ID" at bounding box center [248, 129] width 291 height 12
type input "[GEOGRAPHIC_DATA]"
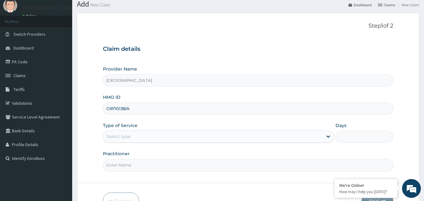
scroll to position [31, 0]
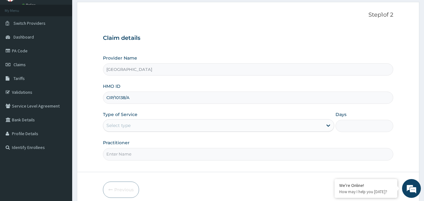
type input "CIP/10138/A"
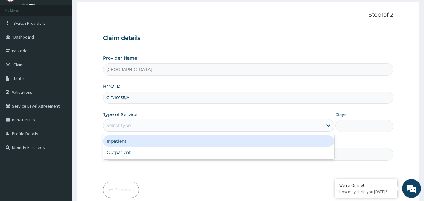
click at [171, 127] on div "Select type" at bounding box center [212, 125] width 219 height 10
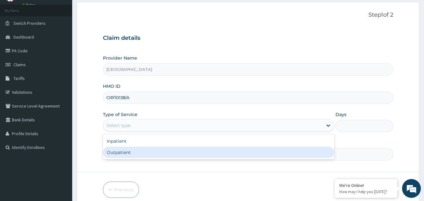
click at [137, 149] on div "Outpatient" at bounding box center [218, 152] width 231 height 11
type input "1"
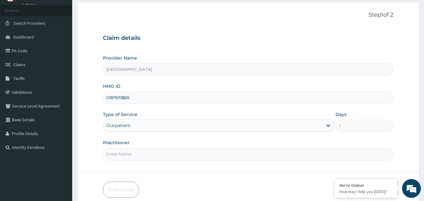
click at [125, 152] on input "Practitioner" at bounding box center [248, 154] width 291 height 12
type input "DR DADA"
click at [325, 118] on div "Type of Service Outpatient" at bounding box center [218, 121] width 231 height 21
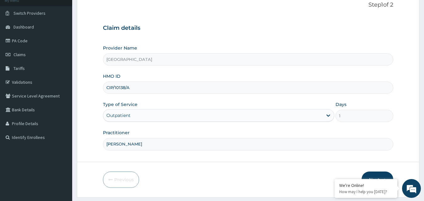
scroll to position [59, 0]
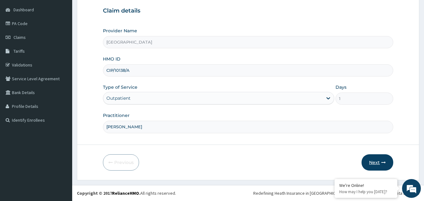
click at [377, 159] on button "Next" at bounding box center [377, 162] width 32 height 16
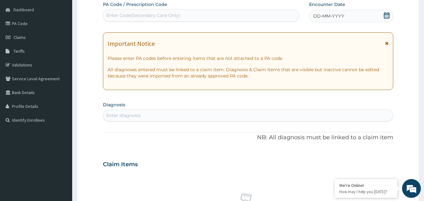
click at [390, 14] on div "DD-MM-YYYY" at bounding box center [351, 16] width 84 height 13
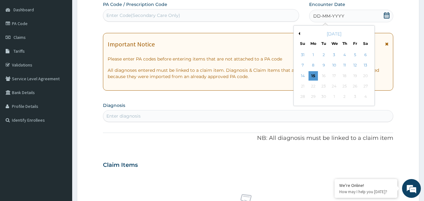
click at [260, 18] on div "Enter Code(Secondary Care Only)" at bounding box center [201, 15] width 196 height 10
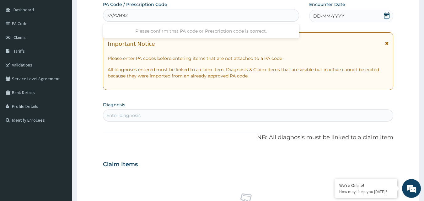
type input "PA/A7B924"
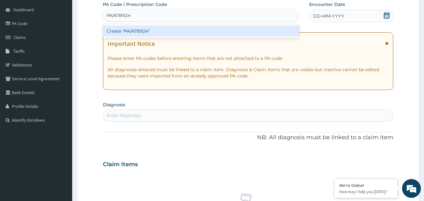
click at [245, 27] on div "Create "PA/A7B924"" at bounding box center [201, 30] width 196 height 11
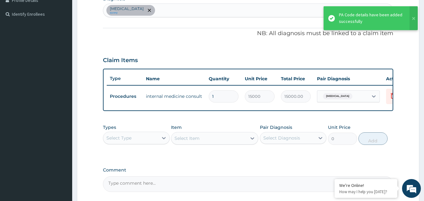
scroll to position [226, 0]
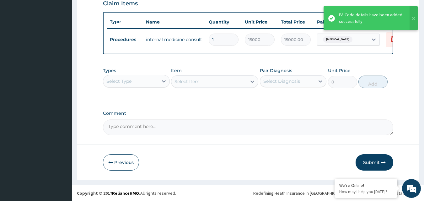
drag, startPoint x: 372, startPoint y: 158, endPoint x: 373, endPoint y: 154, distance: 4.5
click at [372, 158] on button "Submit" at bounding box center [374, 162] width 38 height 16
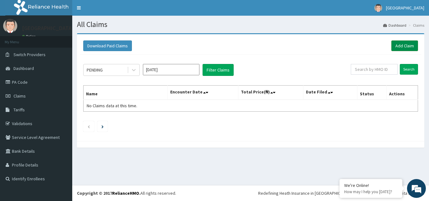
click at [405, 49] on link "Add Claim" at bounding box center [404, 45] width 27 height 11
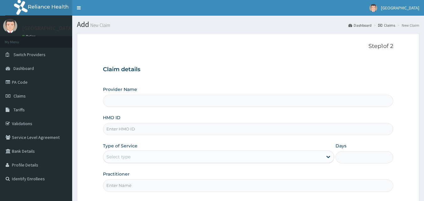
click at [122, 130] on input "HMO ID" at bounding box center [248, 129] width 291 height 12
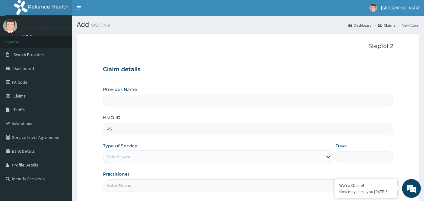
type input "PS/"
type input "[GEOGRAPHIC_DATA]"
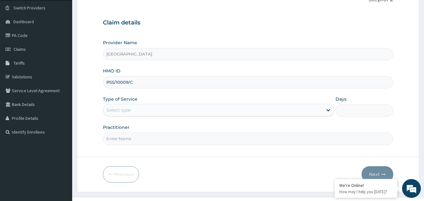
scroll to position [59, 0]
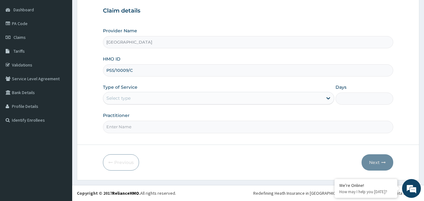
type input "PSS/10009/C"
click at [147, 95] on div "Select type" at bounding box center [212, 98] width 219 height 10
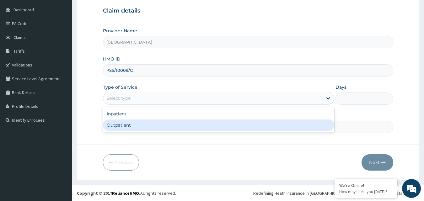
click at [143, 126] on div "Outpatient" at bounding box center [218, 125] width 231 height 11
type input "1"
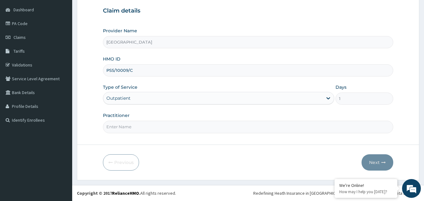
click at [154, 125] on input "Practitioner" at bounding box center [248, 127] width 291 height 12
type input "[PERSON_NAME]"
click at [376, 170] on button "Next" at bounding box center [377, 162] width 32 height 16
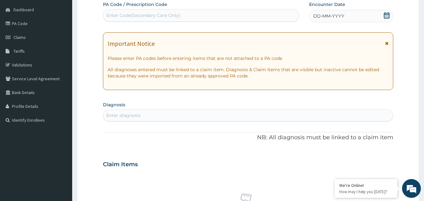
click at [387, 15] on icon at bounding box center [386, 15] width 6 height 6
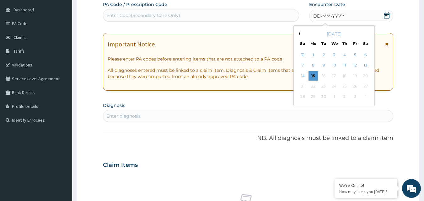
click at [298, 32] on button "Previous Month" at bounding box center [298, 33] width 3 height 3
click at [366, 76] on div "16" at bounding box center [365, 75] width 9 height 9
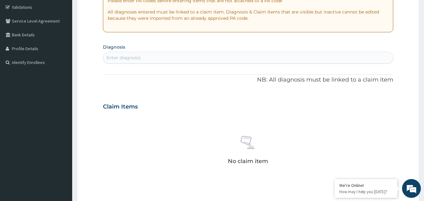
scroll to position [121, 0]
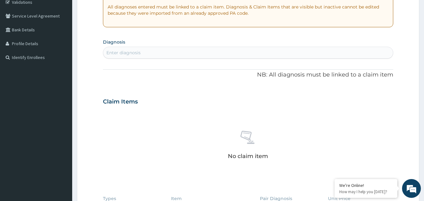
click at [182, 55] on div "Enter diagnosis" at bounding box center [248, 53] width 290 height 10
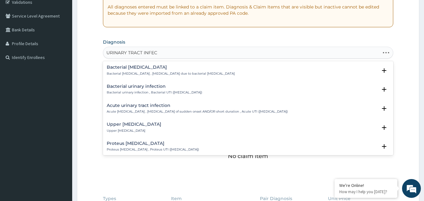
type input "URINARY TRACT INFECT"
click at [153, 104] on h4 "Acute urinary tract infection" at bounding box center [197, 105] width 181 height 5
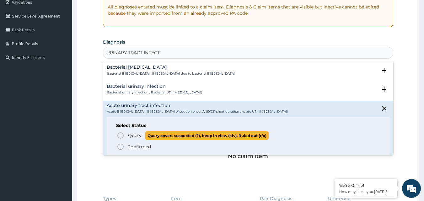
click at [133, 131] on p "Query Query covers suspected (?), Keep in view (kiv), Ruled out (r/o)" at bounding box center [197, 135] width 141 height 8
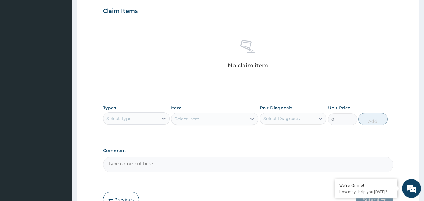
scroll to position [216, 0]
click at [143, 115] on div "Select Type" at bounding box center [130, 117] width 55 height 10
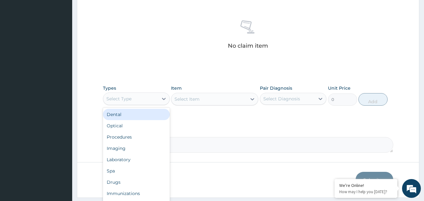
scroll to position [251, 0]
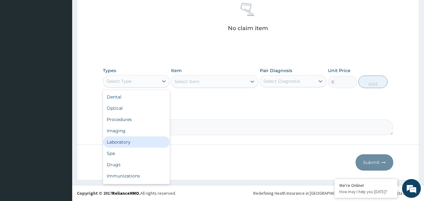
click at [134, 142] on div "Laboratory" at bounding box center [136, 141] width 67 height 11
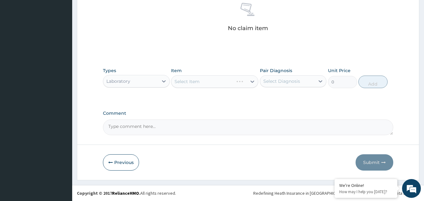
click at [285, 80] on div "Select Diagnosis" at bounding box center [281, 81] width 37 height 6
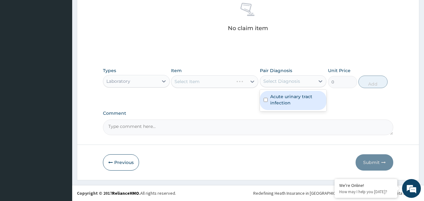
drag, startPoint x: 280, startPoint y: 96, endPoint x: 275, endPoint y: 94, distance: 5.0
click at [279, 96] on label "Acute urinary tract infection" at bounding box center [296, 100] width 53 height 13
checkbox input "true"
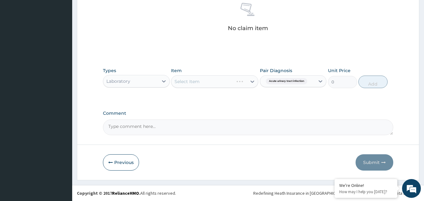
click at [232, 84] on div "Select Item" at bounding box center [214, 81] width 87 height 13
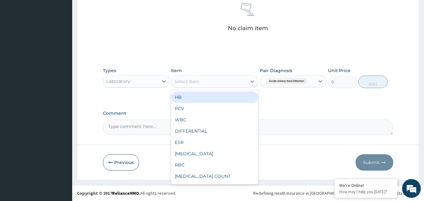
click at [232, 84] on div "Select Item" at bounding box center [208, 82] width 75 height 10
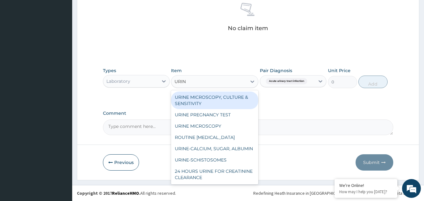
type input "URINA"
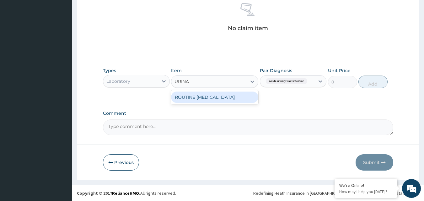
click at [233, 98] on div "ROUTINE [MEDICAL_DATA]" at bounding box center [214, 97] width 87 height 11
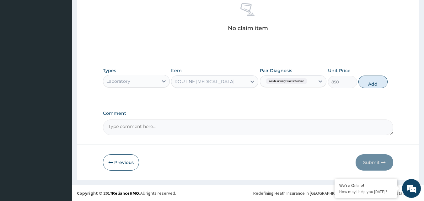
click at [372, 86] on button "Add" at bounding box center [372, 82] width 29 height 13
type input "0"
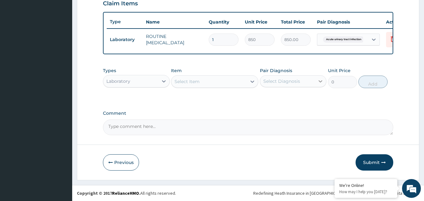
scroll to position [226, 0]
click at [159, 82] on div at bounding box center [163, 81] width 11 height 11
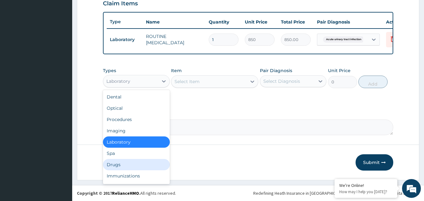
click at [130, 165] on div "Drugs" at bounding box center [136, 164] width 67 height 11
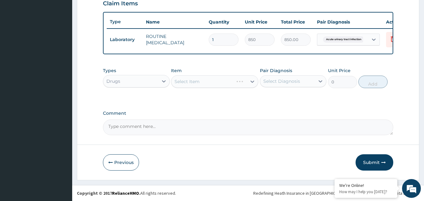
click at [238, 82] on div "Select Item" at bounding box center [214, 81] width 87 height 13
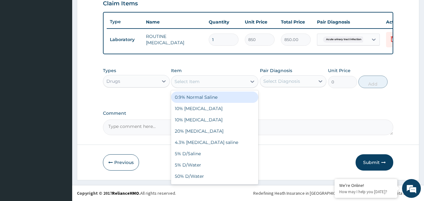
click at [239, 79] on div "Select Item" at bounding box center [208, 82] width 75 height 10
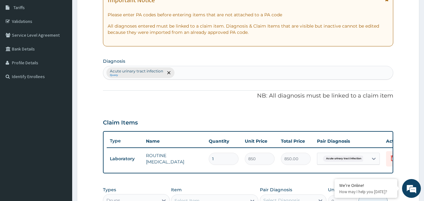
scroll to position [101, 0]
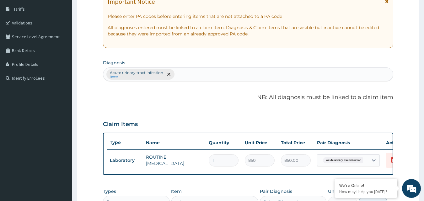
click at [214, 72] on div "Acute urinary tract infection Query" at bounding box center [248, 74] width 290 height 13
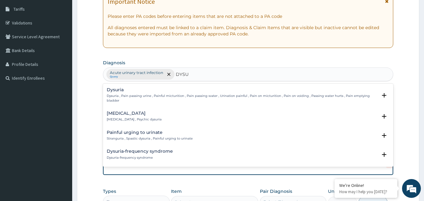
type input "DYSUR"
click at [211, 88] on h4 "Dysuria" at bounding box center [242, 90] width 271 height 5
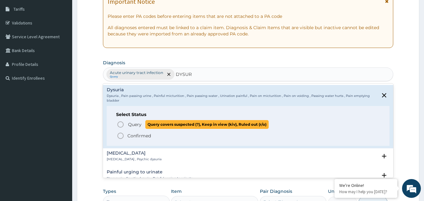
click at [158, 122] on span "Query covers suspected (?), Keep in view (kiv), Ruled out (r/o)" at bounding box center [206, 124] width 123 height 8
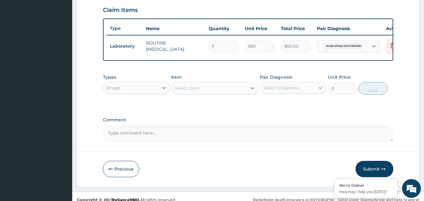
scroll to position [226, 0]
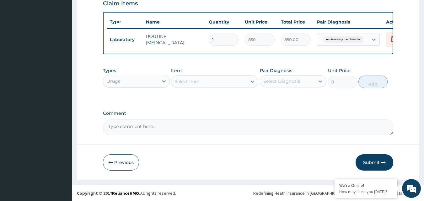
click at [222, 81] on div "Select Item" at bounding box center [208, 82] width 75 height 10
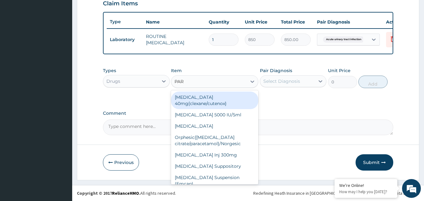
type input "PARA"
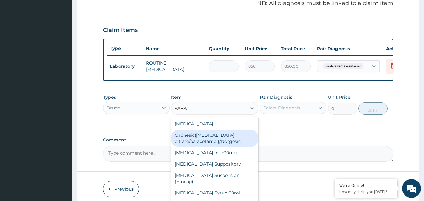
scroll to position [5, 0]
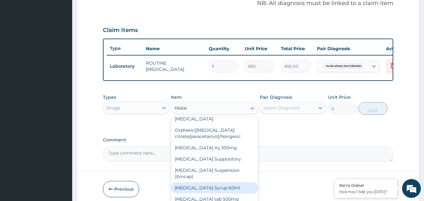
click at [220, 187] on div "Paracetamol Syrup 60ml" at bounding box center [214, 187] width 87 height 11
type input "520"
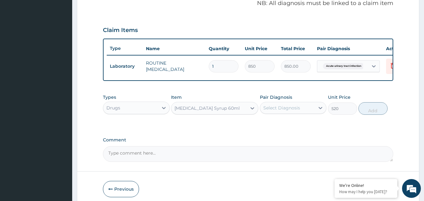
click at [297, 111] on div "Select Diagnosis" at bounding box center [281, 108] width 37 height 6
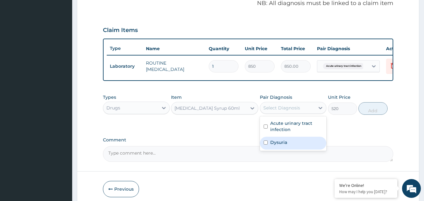
click at [276, 146] on label "Dysuria" at bounding box center [278, 142] width 17 height 6
checkbox input "true"
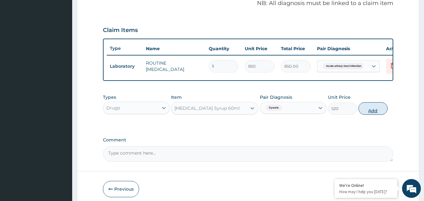
click at [381, 112] on button "Add" at bounding box center [372, 108] width 29 height 13
type input "0"
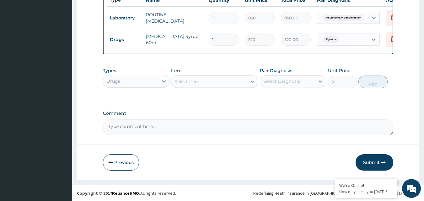
scroll to position [248, 0]
click at [131, 161] on button "Previous" at bounding box center [121, 162] width 36 height 16
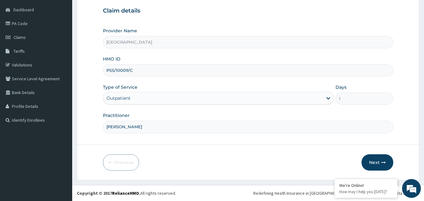
scroll to position [59, 0]
click at [374, 160] on button "Next" at bounding box center [377, 162] width 32 height 16
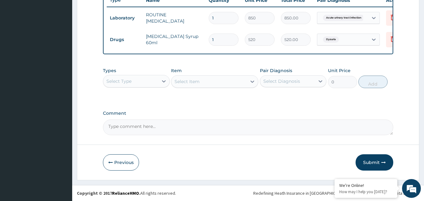
drag, startPoint x: 380, startPoint y: 159, endPoint x: 380, endPoint y: 154, distance: 5.3
click at [379, 159] on button "Submit" at bounding box center [374, 162] width 38 height 16
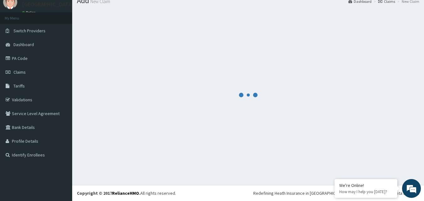
scroll to position [248, 0]
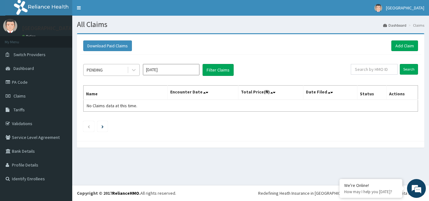
click at [118, 70] on div "PENDING" at bounding box center [105, 70] width 44 height 10
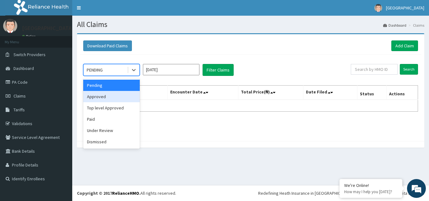
click at [107, 98] on div "Approved" at bounding box center [111, 96] width 56 height 11
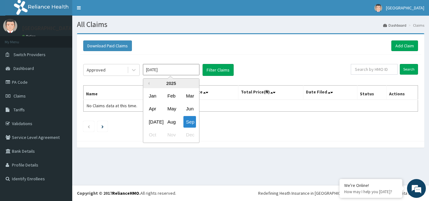
click at [189, 74] on input "[DATE]" at bounding box center [171, 69] width 56 height 11
click at [173, 119] on div "Aug" at bounding box center [171, 122] width 13 height 12
type input "[DATE]"
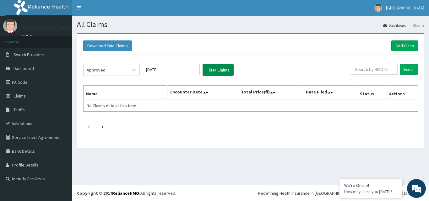
click at [220, 68] on button "Filter Claims" at bounding box center [217, 70] width 31 height 12
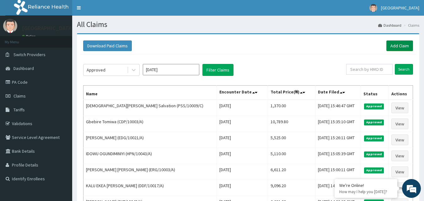
click at [397, 45] on link "Add Claim" at bounding box center [399, 45] width 27 height 11
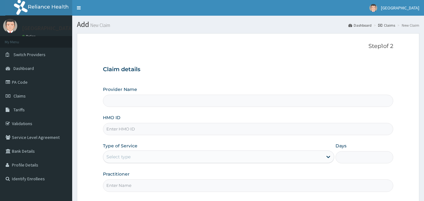
click at [139, 130] on input "HMO ID" at bounding box center [248, 129] width 291 height 12
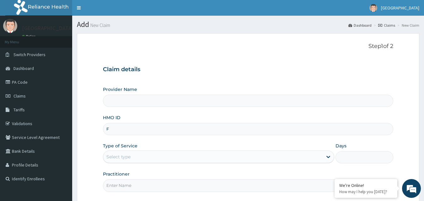
type input "FR"
type input "[GEOGRAPHIC_DATA]"
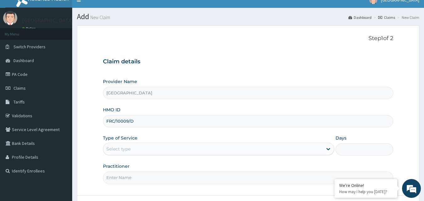
scroll to position [59, 0]
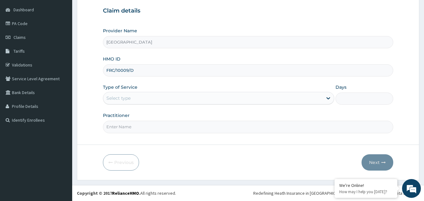
type input "FRC/10009/D"
click at [163, 99] on div "Select type" at bounding box center [212, 98] width 219 height 10
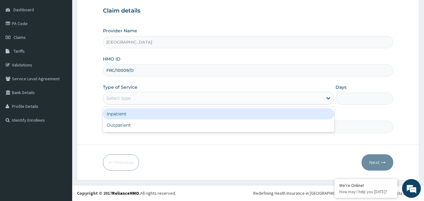
scroll to position [0, 0]
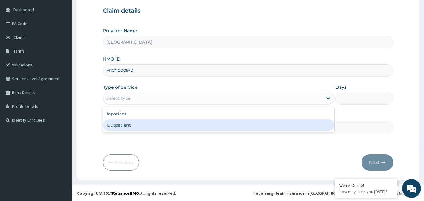
click at [150, 125] on div "Outpatient" at bounding box center [218, 125] width 231 height 11
type input "1"
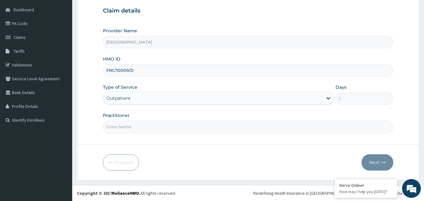
click at [150, 127] on input "Practitioner" at bounding box center [248, 127] width 291 height 12
type input "DR IBUKUN"
click at [375, 159] on button "Next" at bounding box center [377, 162] width 32 height 16
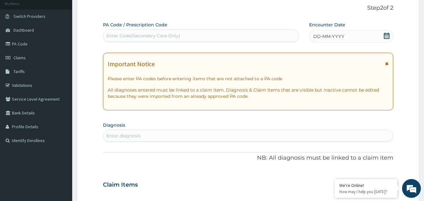
scroll to position [27, 0]
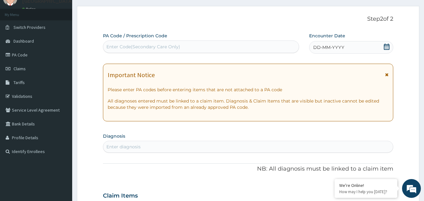
click at [389, 47] on icon at bounding box center [386, 47] width 6 height 6
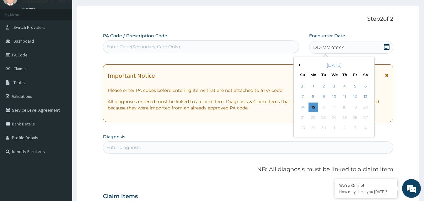
click at [299, 65] on button "Previous Month" at bounding box center [298, 64] width 3 height 3
click at [306, 116] on div "17" at bounding box center [302, 117] width 9 height 9
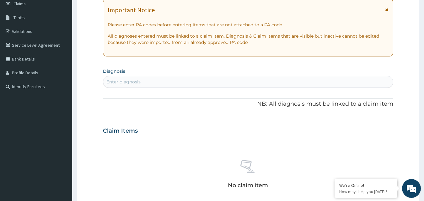
scroll to position [121, 0]
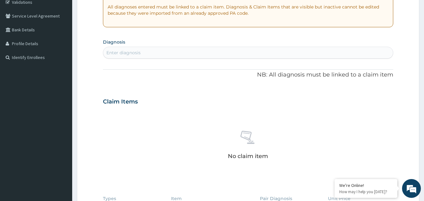
click at [223, 55] on div "Enter diagnosis" at bounding box center [248, 53] width 290 height 10
type input "MALARIA"
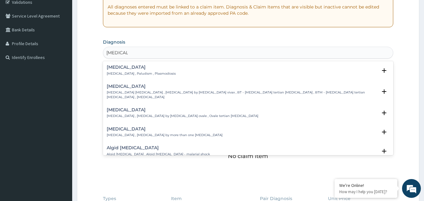
click at [148, 72] on p "Malaria , Paludism , Plasmodiosis" at bounding box center [141, 74] width 69 height 4
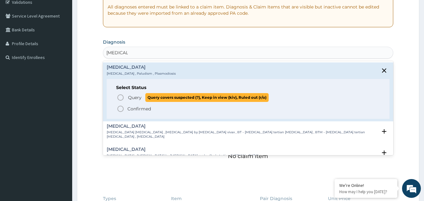
click at [134, 95] on span "Query" at bounding box center [134, 97] width 13 height 6
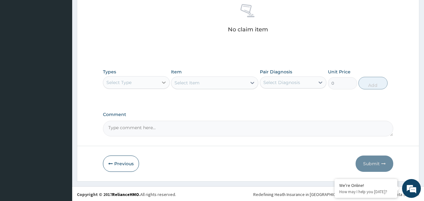
scroll to position [251, 0]
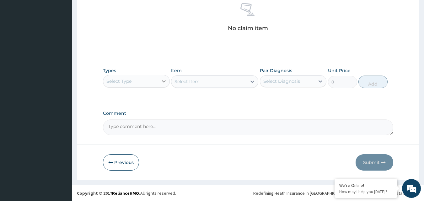
click at [158, 83] on div at bounding box center [163, 81] width 11 height 11
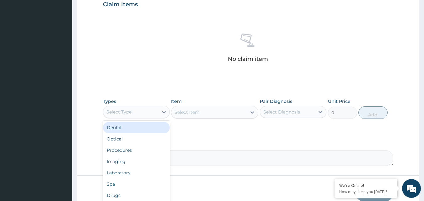
scroll to position [157, 0]
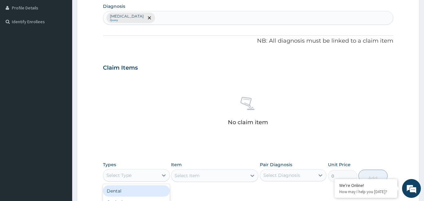
click at [189, 12] on div "Malaria Query" at bounding box center [248, 17] width 290 height 13
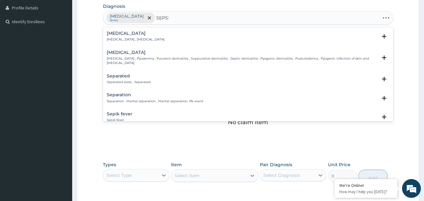
type input "SEPSIS"
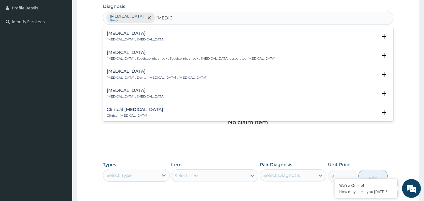
scroll to position [31, 0]
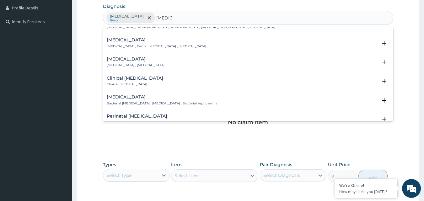
click at [132, 96] on h4 "Bacterial sepsis" at bounding box center [162, 97] width 111 height 5
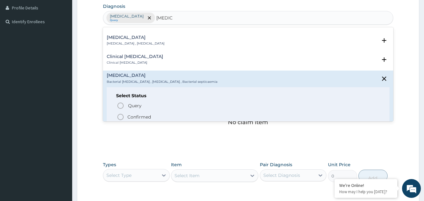
scroll to position [63, 0]
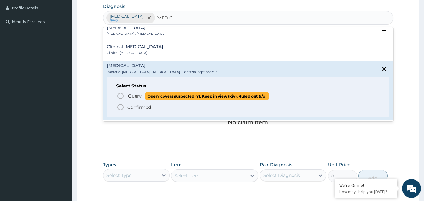
drag, startPoint x: 132, startPoint y: 94, endPoint x: 147, endPoint y: 89, distance: 16.1
click at [132, 94] on span "Query" at bounding box center [134, 96] width 13 height 6
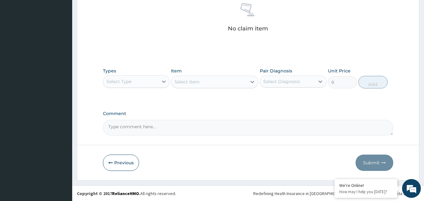
scroll to position [251, 0]
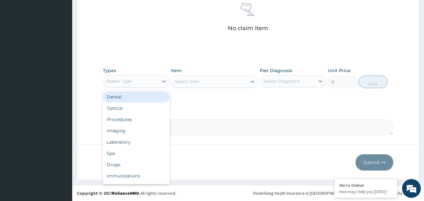
click at [144, 86] on div "Select Type" at bounding box center [130, 81] width 55 height 10
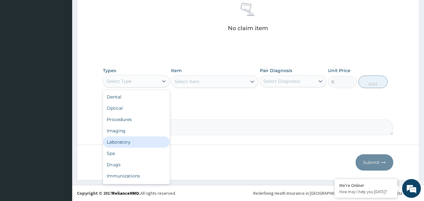
drag, startPoint x: 126, startPoint y: 142, endPoint x: 225, endPoint y: 91, distance: 111.9
click at [126, 142] on div "Laboratory" at bounding box center [136, 141] width 67 height 11
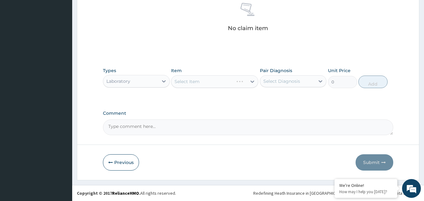
drag, startPoint x: 238, startPoint y: 79, endPoint x: 232, endPoint y: 86, distance: 9.6
click at [238, 80] on div "Select Item" at bounding box center [214, 81] width 87 height 13
click at [273, 80] on div "Select Diagnosis" at bounding box center [281, 81] width 37 height 6
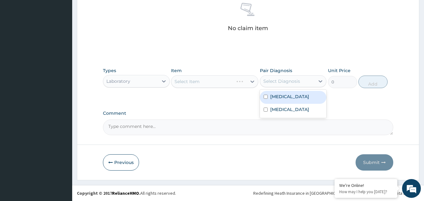
drag, startPoint x: 277, startPoint y: 96, endPoint x: 274, endPoint y: 93, distance: 4.4
click at [275, 94] on label "Malaria" at bounding box center [289, 97] width 39 height 6
checkbox input "true"
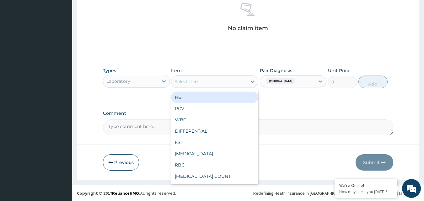
click at [242, 77] on div "Select Item" at bounding box center [208, 82] width 75 height 10
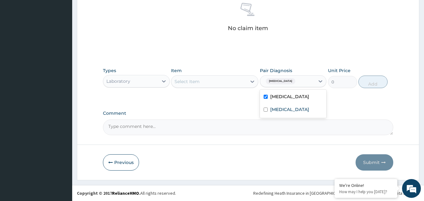
click at [277, 85] on div "Malaria" at bounding box center [279, 81] width 33 height 8
click at [145, 82] on div "Laboratory" at bounding box center [130, 81] width 55 height 10
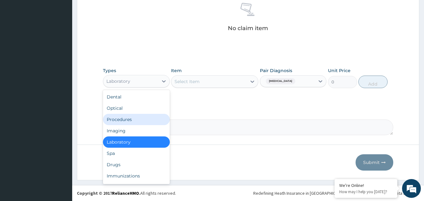
click at [146, 119] on div "Procedures" at bounding box center [136, 119] width 67 height 11
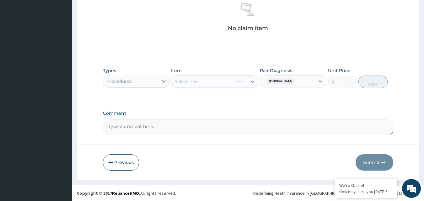
click at [240, 83] on div "Select Item" at bounding box center [214, 81] width 87 height 13
click at [232, 85] on div "Select Item" at bounding box center [214, 81] width 87 height 13
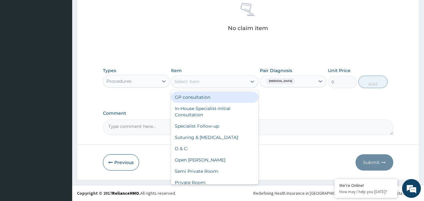
click at [231, 83] on div "Select Item" at bounding box center [208, 82] width 75 height 10
drag, startPoint x: 229, startPoint y: 95, endPoint x: 235, endPoint y: 95, distance: 5.7
click at [229, 95] on div "GP consultation" at bounding box center [214, 97] width 87 height 11
type input "2550"
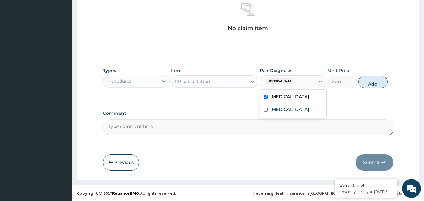
click at [287, 84] on div "Malaria" at bounding box center [287, 81] width 55 height 11
drag, startPoint x: 285, startPoint y: 109, endPoint x: 336, endPoint y: 88, distance: 54.6
click at [285, 108] on label "Bacterial sepsis" at bounding box center [289, 109] width 39 height 6
checkbox input "true"
drag, startPoint x: 377, startPoint y: 81, endPoint x: 352, endPoint y: 80, distance: 24.5
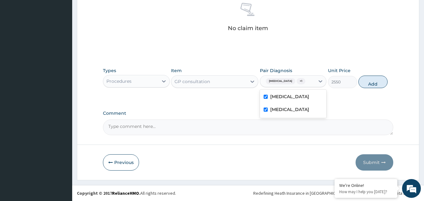
click at [372, 81] on button "Add" at bounding box center [372, 82] width 29 height 13
type input "0"
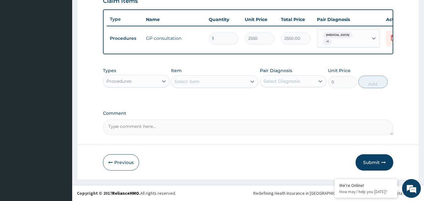
scroll to position [226, 0]
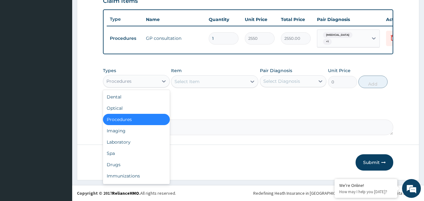
click at [149, 80] on div "Procedures" at bounding box center [130, 81] width 55 height 10
click at [148, 140] on div "Laboratory" at bounding box center [136, 141] width 67 height 11
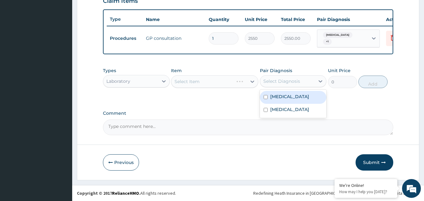
click at [269, 77] on div "Select Diagnosis" at bounding box center [287, 81] width 55 height 10
click at [268, 95] on div "Malaria" at bounding box center [293, 97] width 67 height 13
checkbox input "true"
click at [231, 84] on div "Select Item" at bounding box center [214, 81] width 87 height 13
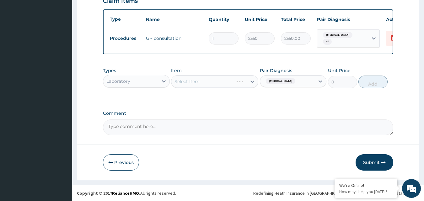
click at [228, 84] on div "Select Item" at bounding box center [202, 82] width 62 height 10
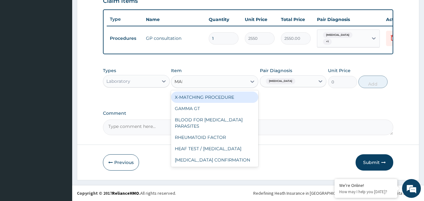
type input "MALA"
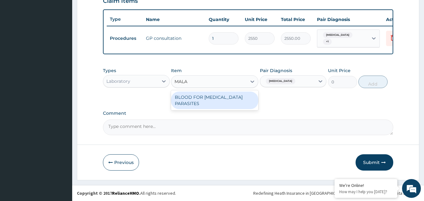
click at [231, 93] on div "BLOOD FOR MALARIA PARASITES" at bounding box center [214, 101] width 87 height 18
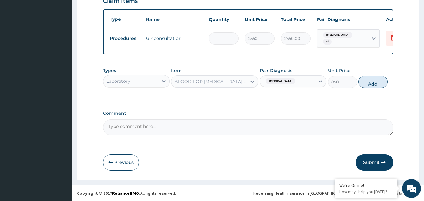
click at [299, 78] on div "Malaria" at bounding box center [287, 81] width 55 height 11
drag, startPoint x: 375, startPoint y: 83, endPoint x: 295, endPoint y: 81, distance: 79.4
click at [366, 82] on button "Add" at bounding box center [372, 82] width 29 height 13
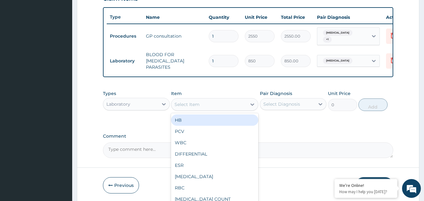
click at [197, 102] on div "Select Item" at bounding box center [186, 104] width 25 height 6
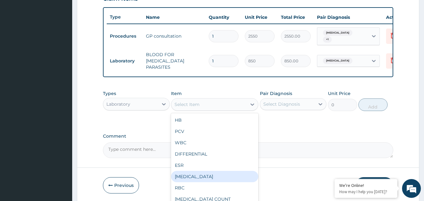
drag, startPoint x: 234, startPoint y: 176, endPoint x: 241, endPoint y: 171, distance: 8.3
click at [234, 176] on div "FULL BLOOD COUNT" at bounding box center [214, 176] width 87 height 11
type input "2125"
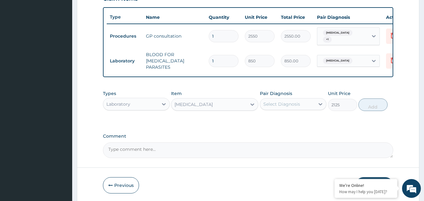
drag, startPoint x: 303, startPoint y: 94, endPoint x: 301, endPoint y: 99, distance: 4.9
click at [302, 96] on div "Pair Diagnosis Select Diagnosis" at bounding box center [293, 100] width 67 height 21
click at [301, 99] on div "Select Diagnosis" at bounding box center [287, 104] width 55 height 10
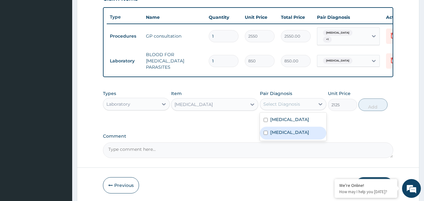
drag, startPoint x: 291, startPoint y: 133, endPoint x: 299, endPoint y: 130, distance: 8.4
click at [292, 133] on label "Bacterial sepsis" at bounding box center [289, 132] width 39 height 6
checkbox input "true"
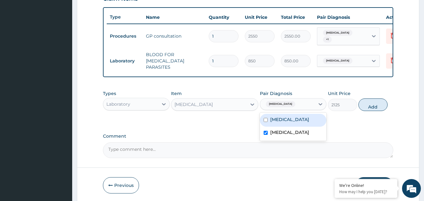
click at [374, 105] on button "Add" at bounding box center [372, 105] width 29 height 13
type input "0"
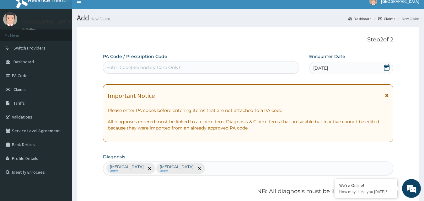
scroll to position [0, 0]
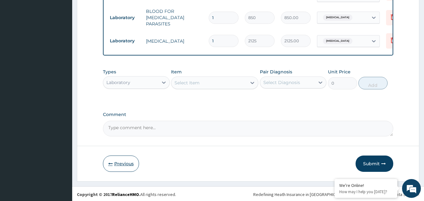
click at [135, 166] on button "Previous" at bounding box center [121, 164] width 36 height 16
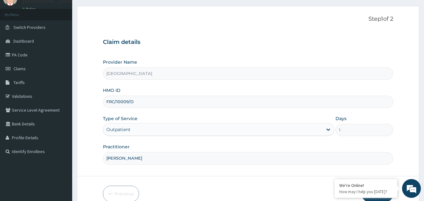
scroll to position [59, 0]
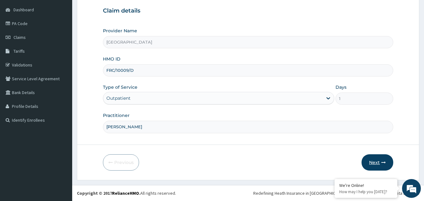
click at [384, 161] on icon "button" at bounding box center [383, 162] width 4 height 4
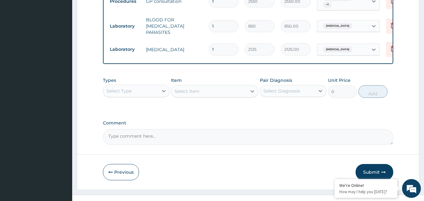
scroll to position [270, 0]
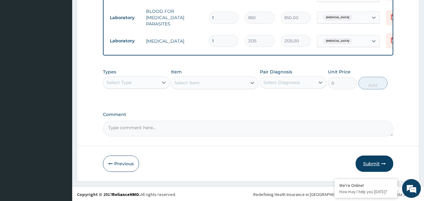
click at [373, 159] on button "Submit" at bounding box center [374, 164] width 38 height 16
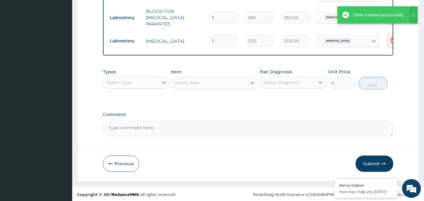
scroll to position [238, 0]
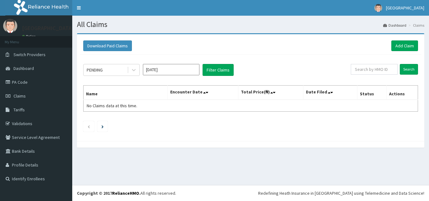
click at [120, 63] on div "PENDING [DATE] Filter Claims Search Name Encounter Date Total Price(₦) Date Fil…" at bounding box center [250, 96] width 341 height 83
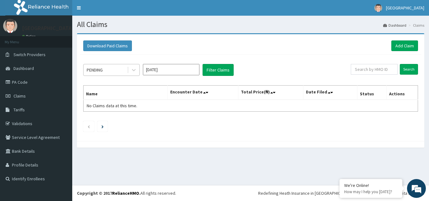
click at [120, 75] on div "PENDING" at bounding box center [105, 70] width 44 height 10
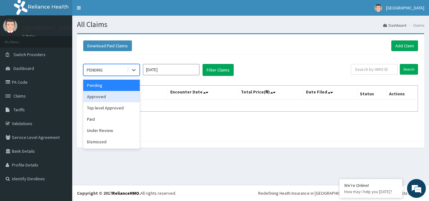
click at [111, 96] on div "Approved" at bounding box center [111, 96] width 56 height 11
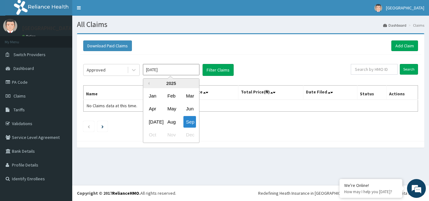
click at [176, 72] on input "[DATE]" at bounding box center [171, 69] width 56 height 11
drag, startPoint x: 172, startPoint y: 120, endPoint x: 180, endPoint y: 112, distance: 11.8
click at [171, 120] on div "Aug" at bounding box center [171, 122] width 13 height 12
type input "[DATE]"
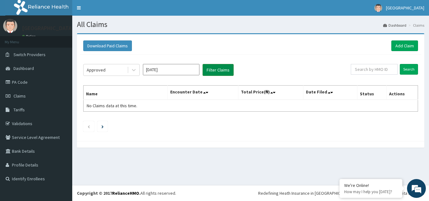
click at [214, 73] on button "Filter Claims" at bounding box center [217, 70] width 31 height 12
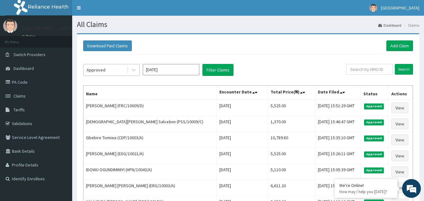
click at [117, 72] on div "Approved" at bounding box center [105, 70] width 44 height 10
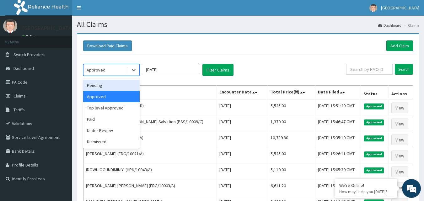
click at [110, 86] on div "Pending" at bounding box center [111, 85] width 56 height 11
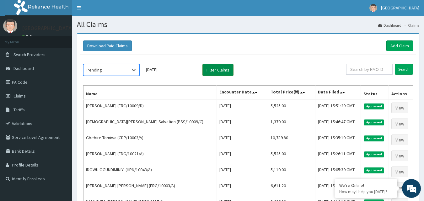
click at [213, 70] on button "Filter Claims" at bounding box center [217, 70] width 31 height 12
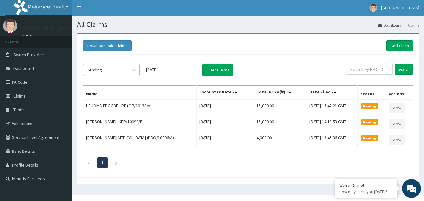
click at [94, 68] on div "Pending" at bounding box center [94, 70] width 15 height 6
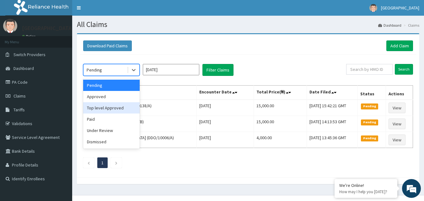
click at [112, 107] on div "Top level Approved" at bounding box center [111, 107] width 56 height 11
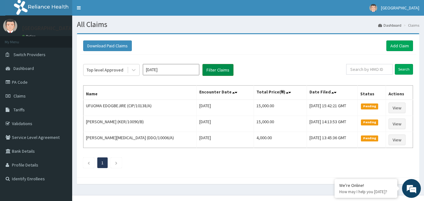
click at [225, 72] on button "Filter Claims" at bounding box center [217, 70] width 31 height 12
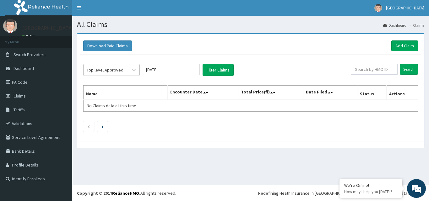
click at [104, 68] on div "Top level Approved" at bounding box center [105, 70] width 37 height 6
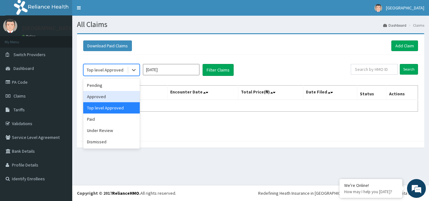
click at [103, 95] on div "Approved" at bounding box center [111, 96] width 56 height 11
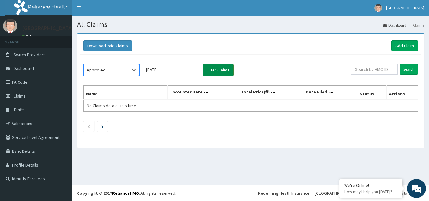
click at [219, 71] on button "Filter Claims" at bounding box center [217, 70] width 31 height 12
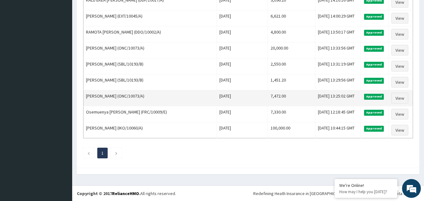
scroll to position [218, 0]
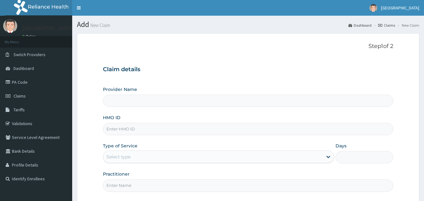
click at [129, 130] on input "HMO ID" at bounding box center [248, 129] width 291 height 12
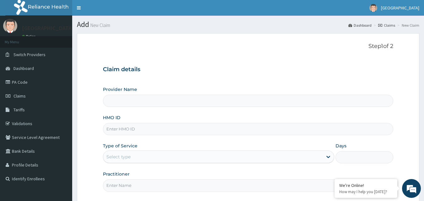
click at [135, 127] on input "HMO ID" at bounding box center [248, 129] width 291 height 12
type input "[GEOGRAPHIC_DATA]"
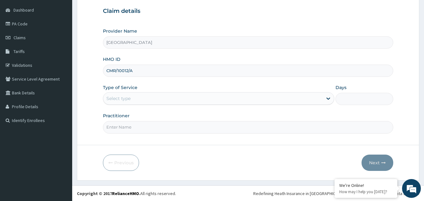
scroll to position [59, 0]
type input "CMR/10012/A"
drag, startPoint x: 155, startPoint y: 102, endPoint x: 150, endPoint y: 106, distance: 6.7
click at [155, 102] on div "Select type" at bounding box center [212, 98] width 219 height 10
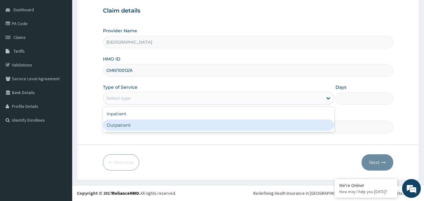
click at [129, 125] on div "Outpatient" at bounding box center [218, 125] width 231 height 11
type input "1"
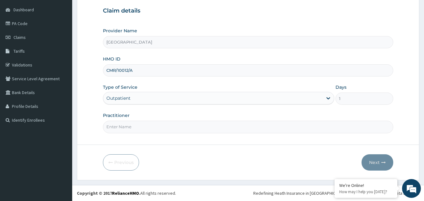
scroll to position [0, 0]
click at [129, 126] on input "Practitioner" at bounding box center [248, 127] width 291 height 12
type input "[PERSON_NAME]"
click at [375, 166] on button "Next" at bounding box center [377, 162] width 32 height 16
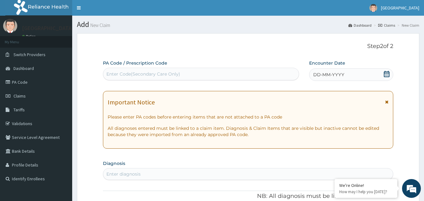
click at [384, 72] on icon at bounding box center [387, 74] width 6 height 6
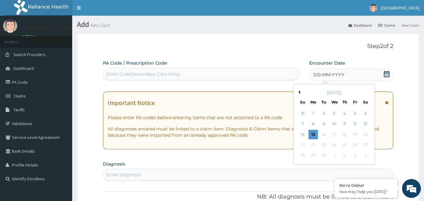
click at [299, 91] on button "Previous Month" at bounding box center [298, 92] width 3 height 3
click at [301, 144] on div "17" at bounding box center [302, 144] width 9 height 9
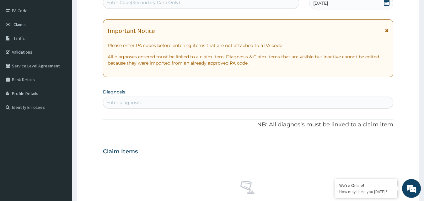
scroll to position [94, 0]
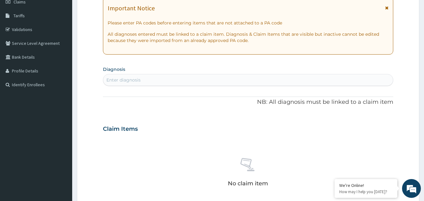
click at [191, 78] on div "Enter diagnosis" at bounding box center [248, 80] width 290 height 10
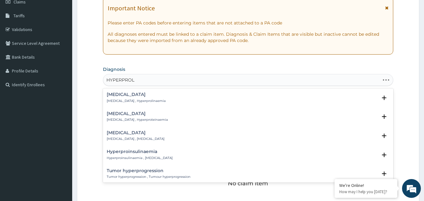
type input "HYPERPROLA"
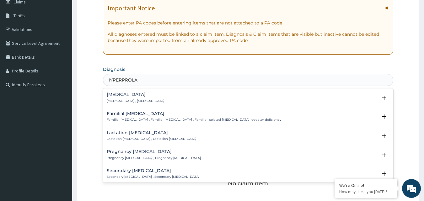
click at [155, 95] on h4 "[MEDICAL_DATA]" at bounding box center [136, 94] width 58 height 5
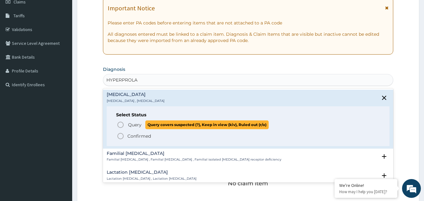
click at [132, 123] on span "Query" at bounding box center [134, 125] width 13 height 6
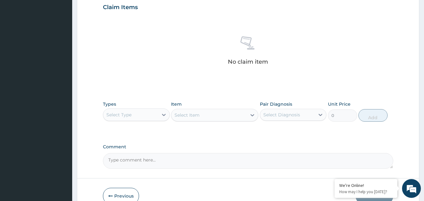
scroll to position [220, 0]
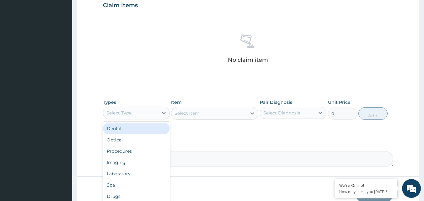
click at [155, 110] on div "Select Type" at bounding box center [130, 113] width 55 height 10
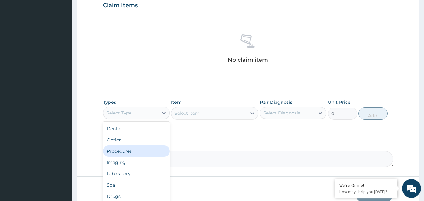
click at [139, 148] on div "Procedures" at bounding box center [136, 151] width 67 height 11
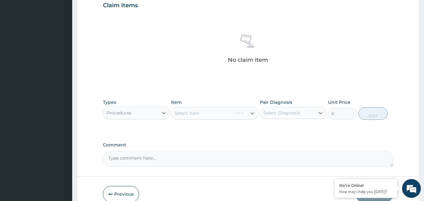
click at [267, 108] on div "Select Diagnosis" at bounding box center [287, 113] width 55 height 10
drag, startPoint x: 299, startPoint y: 129, endPoint x: 263, endPoint y: 123, distance: 36.5
click at [298, 128] on label "[MEDICAL_DATA]" at bounding box center [289, 128] width 39 height 6
checkbox input "true"
click at [223, 116] on div "Select Item" at bounding box center [202, 113] width 62 height 10
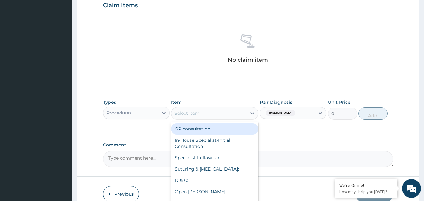
click at [216, 130] on div "GP consultation" at bounding box center [214, 128] width 87 height 11
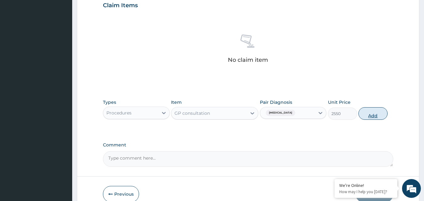
click at [368, 108] on button "Add" at bounding box center [372, 113] width 29 height 13
type input "0"
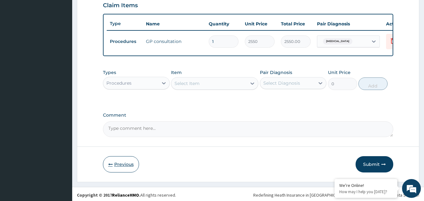
click at [130, 168] on button "Previous" at bounding box center [121, 164] width 36 height 16
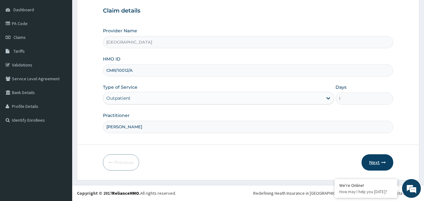
click at [368, 160] on button "Next" at bounding box center [377, 162] width 32 height 16
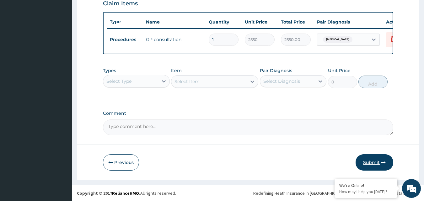
click at [369, 155] on button "Submit" at bounding box center [374, 162] width 38 height 16
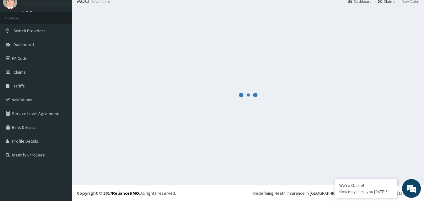
scroll to position [226, 0]
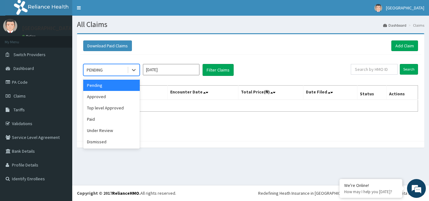
click at [107, 68] on div "PENDING" at bounding box center [105, 70] width 44 height 10
click at [108, 95] on div "Approved" at bounding box center [111, 96] width 56 height 11
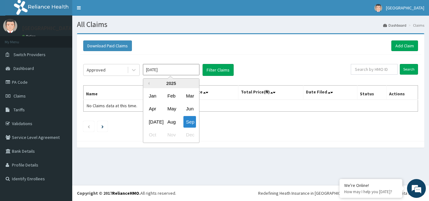
drag, startPoint x: 162, startPoint y: 72, endPoint x: 167, endPoint y: 76, distance: 6.5
click at [163, 72] on input "[DATE]" at bounding box center [171, 69] width 56 height 11
click at [171, 119] on div "Aug" at bounding box center [171, 122] width 13 height 12
type input "[DATE]"
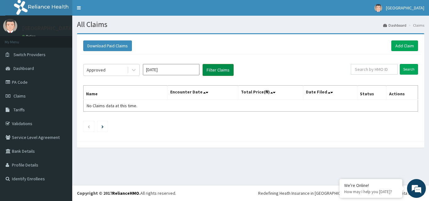
click at [216, 72] on button "Filter Claims" at bounding box center [217, 70] width 31 height 12
